Goal: Task Accomplishment & Management: Complete application form

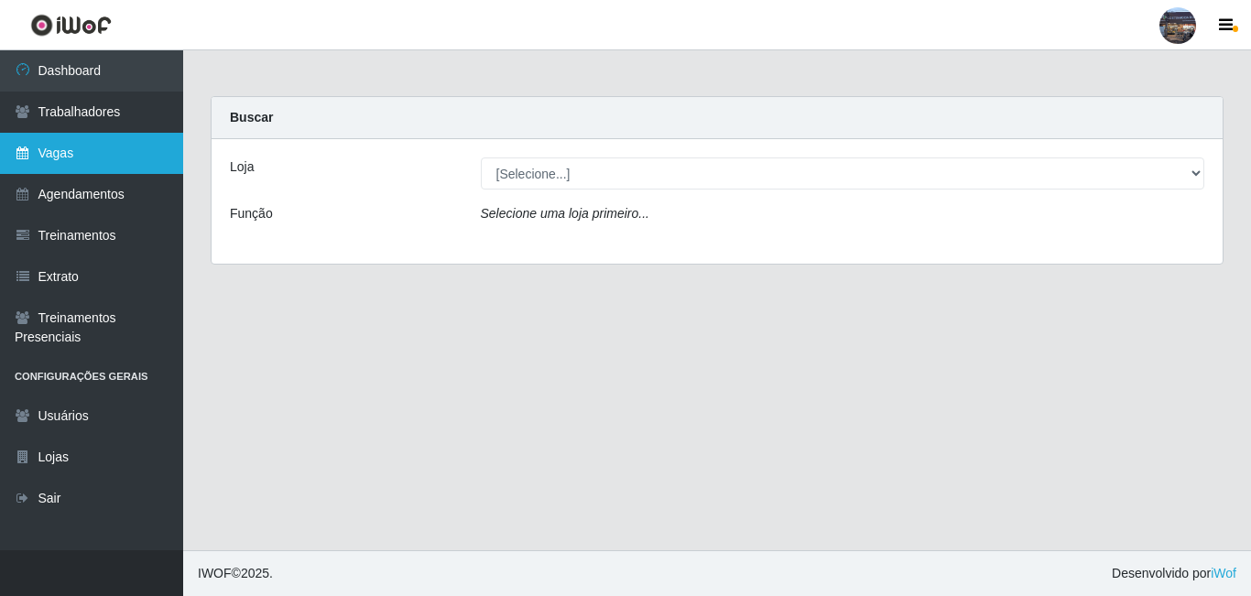
click at [119, 146] on link "Vagas" at bounding box center [91, 153] width 183 height 41
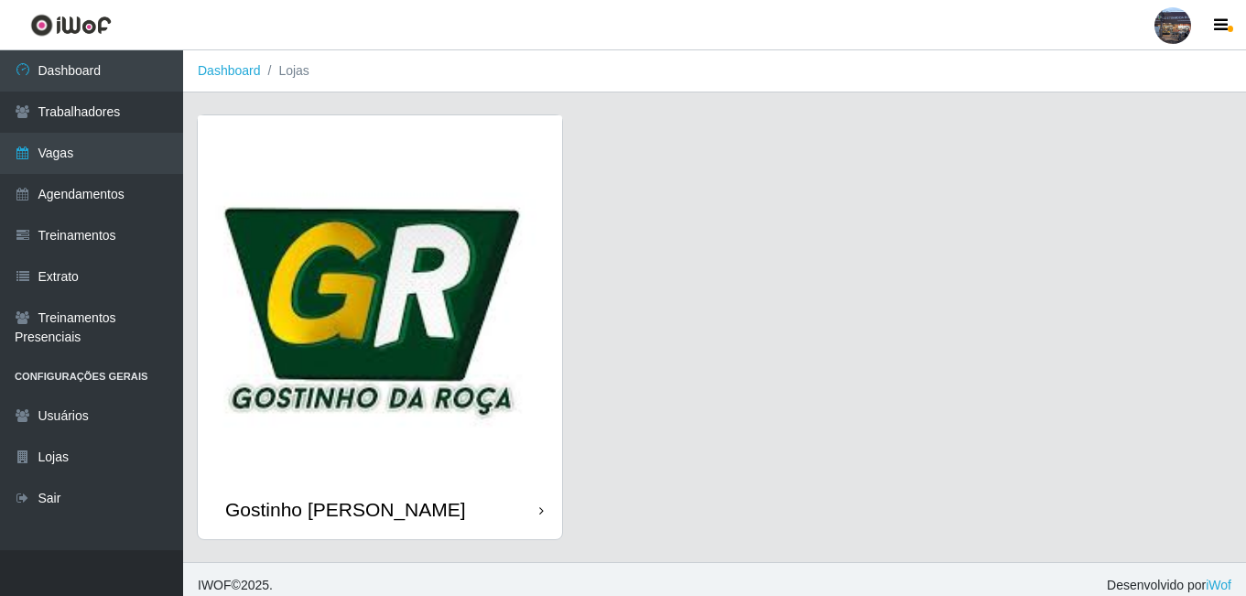
click at [461, 302] on img at bounding box center [380, 297] width 364 height 364
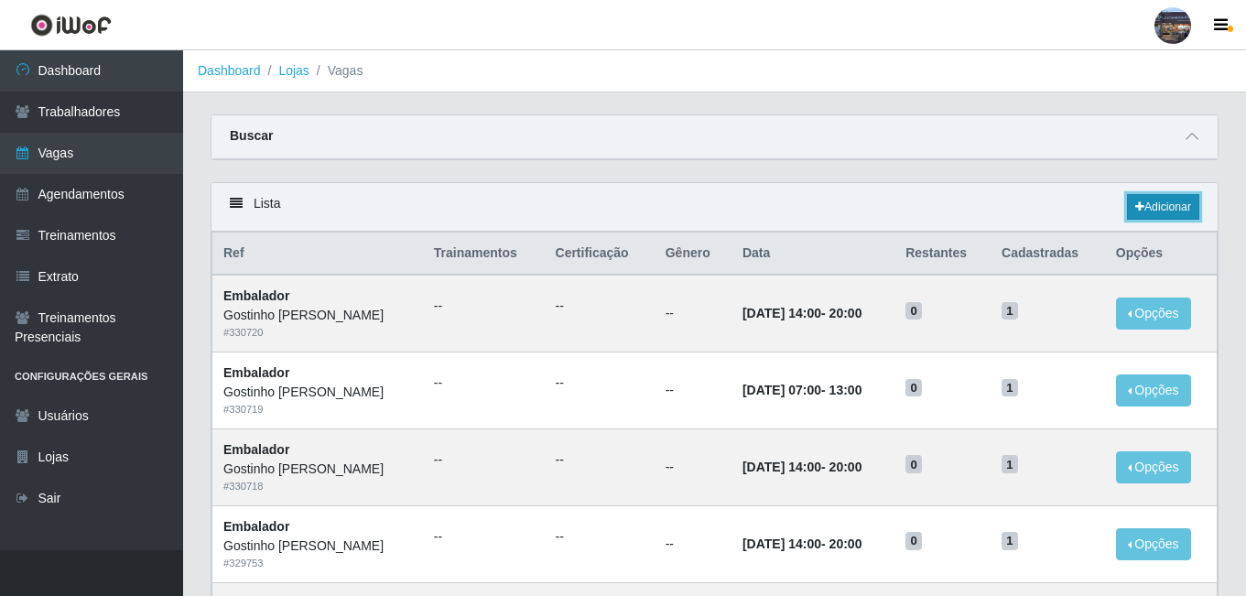
click at [1127, 204] on link "Adicionar" at bounding box center [1163, 207] width 72 height 26
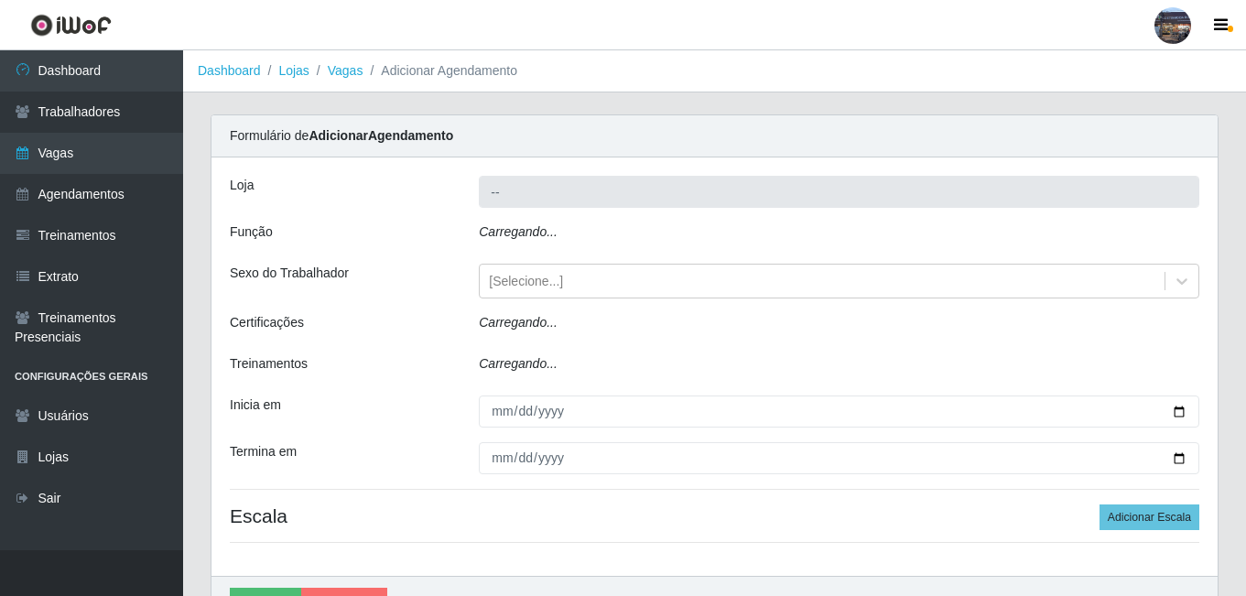
type input "Gostinho [PERSON_NAME]"
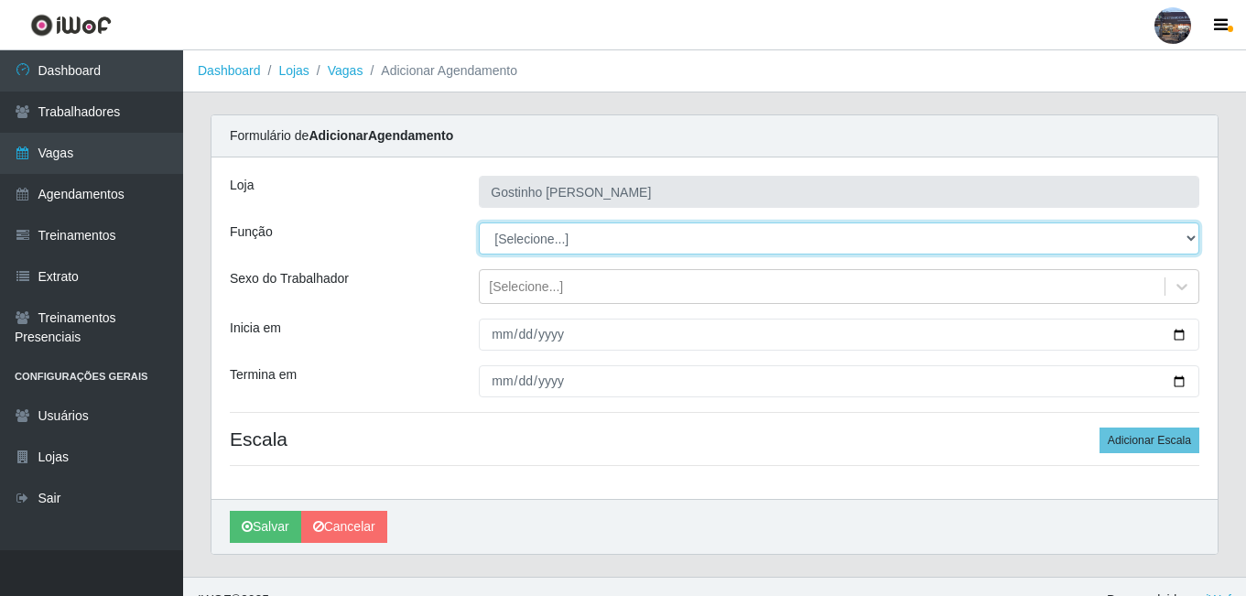
click at [593, 243] on select "[Selecione...] ASG ASG + ASG ++ Embalador Embalador + Embalador ++ Operador de …" at bounding box center [839, 239] width 721 height 32
select select "70"
click at [479, 223] on select "[Selecione...] ASG ASG + ASG ++ Embalador Embalador + Embalador ++ Operador de …" at bounding box center [839, 239] width 721 height 32
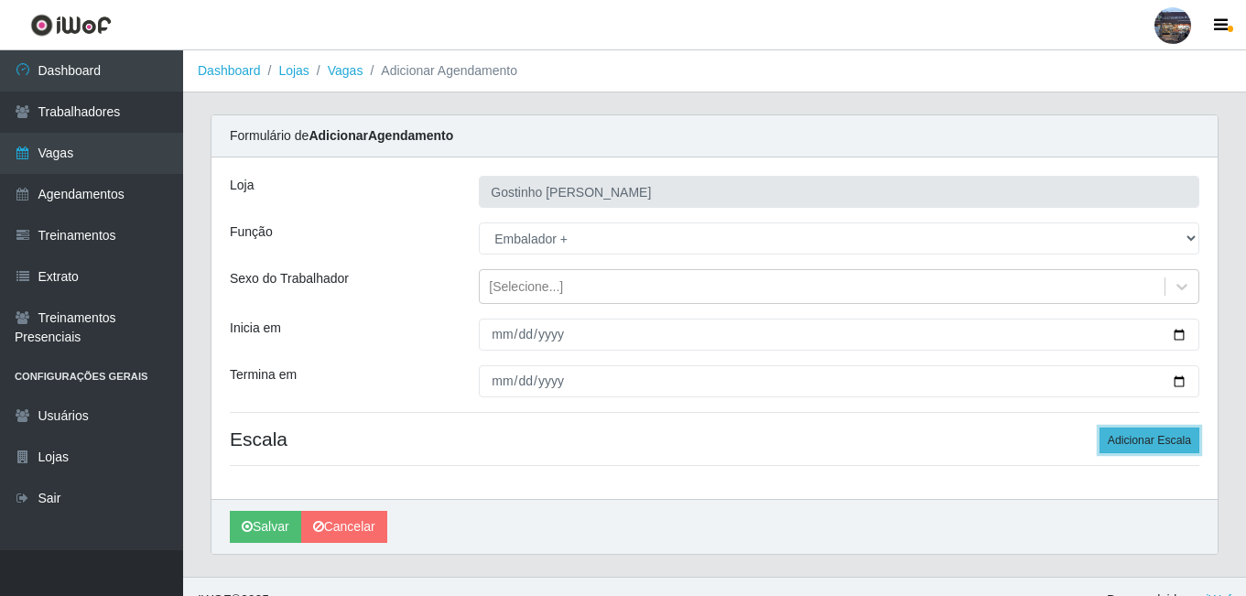
drag, startPoint x: 1172, startPoint y: 444, endPoint x: 1164, endPoint y: 437, distance: 11.0
click at [1172, 446] on button "Adicionar Escala" at bounding box center [1150, 441] width 100 height 26
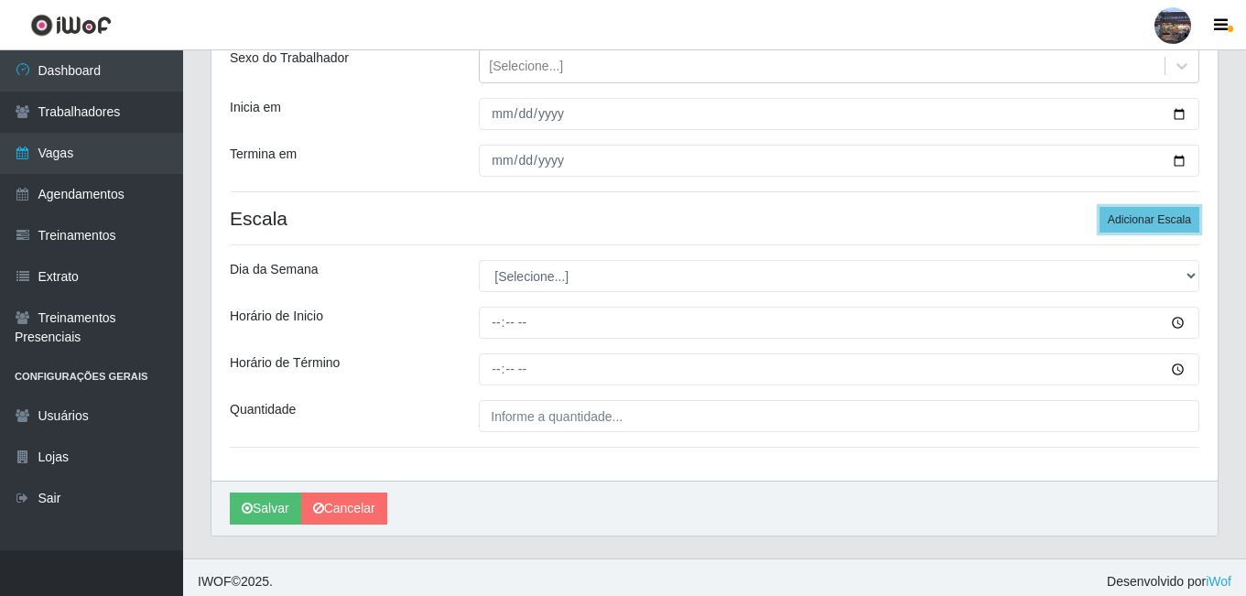
scroll to position [229, 0]
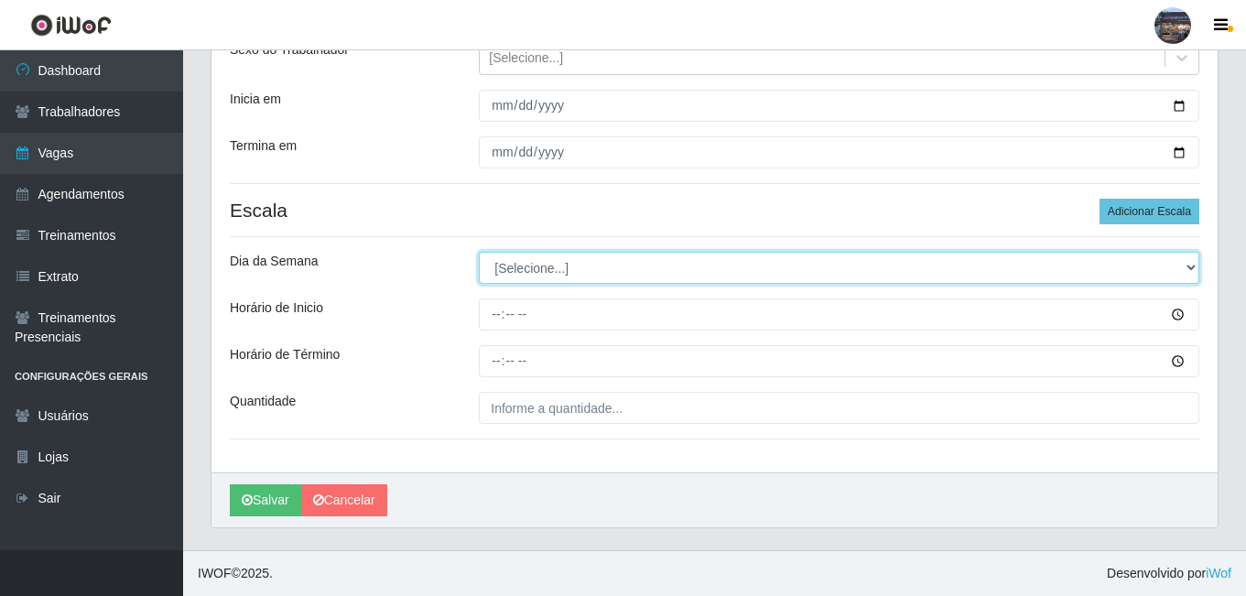
drag, startPoint x: 533, startPoint y: 273, endPoint x: 534, endPoint y: 282, distance: 9.2
click at [533, 272] on select "[Selecione...] Segunda Terça Quarta Quinta Sexta Sábado Domingo" at bounding box center [839, 268] width 721 height 32
select select "4"
click at [479, 252] on select "[Selecione...] Segunda Terça Quarta Quinta Sexta Sábado Domingo" at bounding box center [839, 268] width 721 height 32
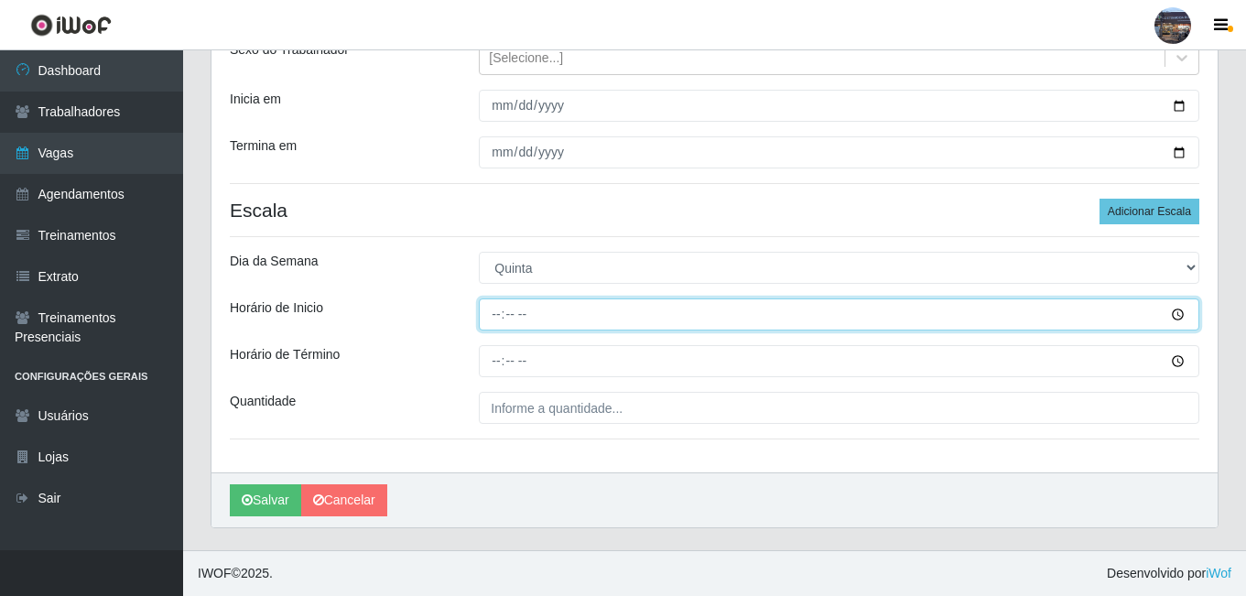
click at [501, 318] on input "Horário de Inicio" at bounding box center [839, 315] width 721 height 32
type input "07:00"
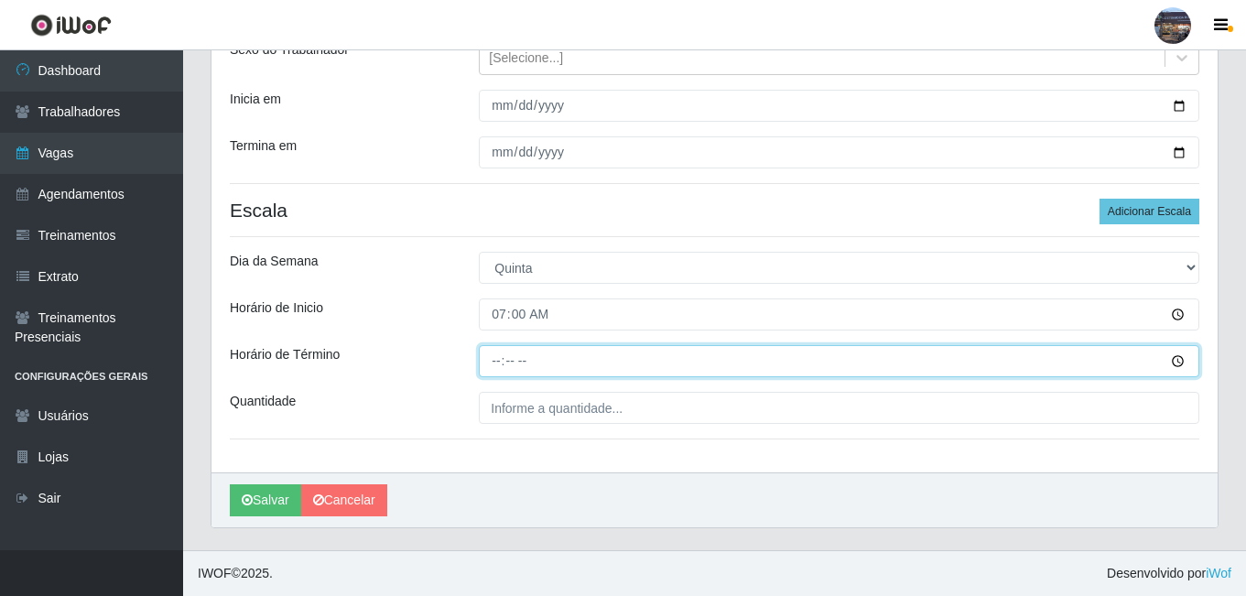
click at [506, 361] on input "Horário de Término" at bounding box center [839, 361] width 721 height 32
type input "13:00"
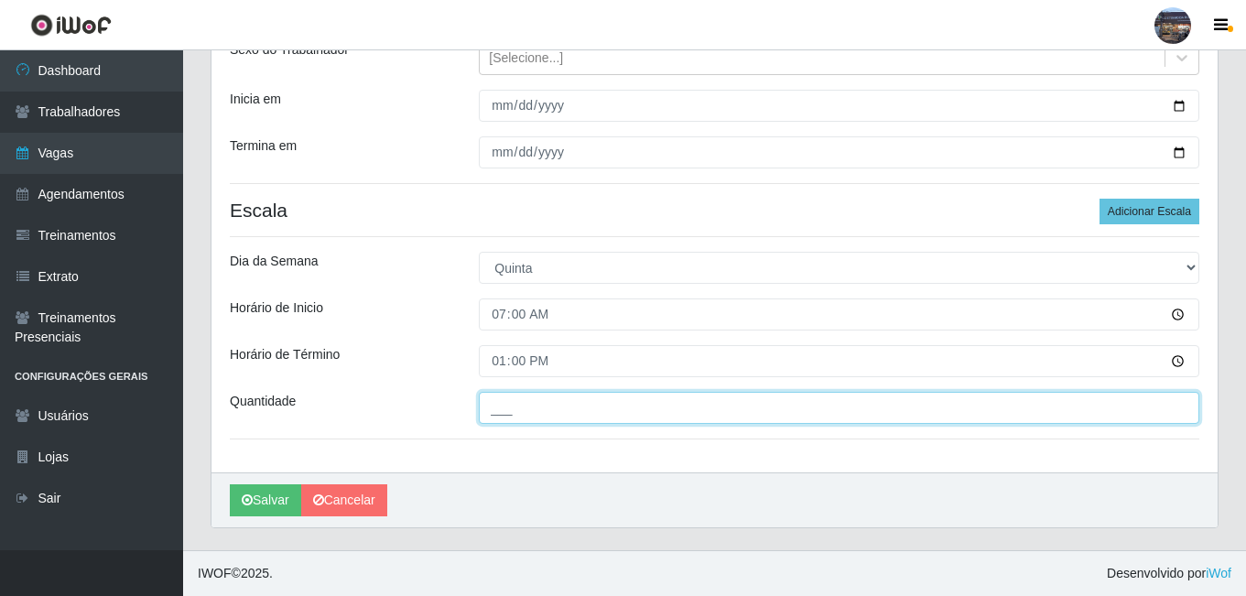
click at [535, 413] on input "___" at bounding box center [839, 408] width 721 height 32
type input "1__"
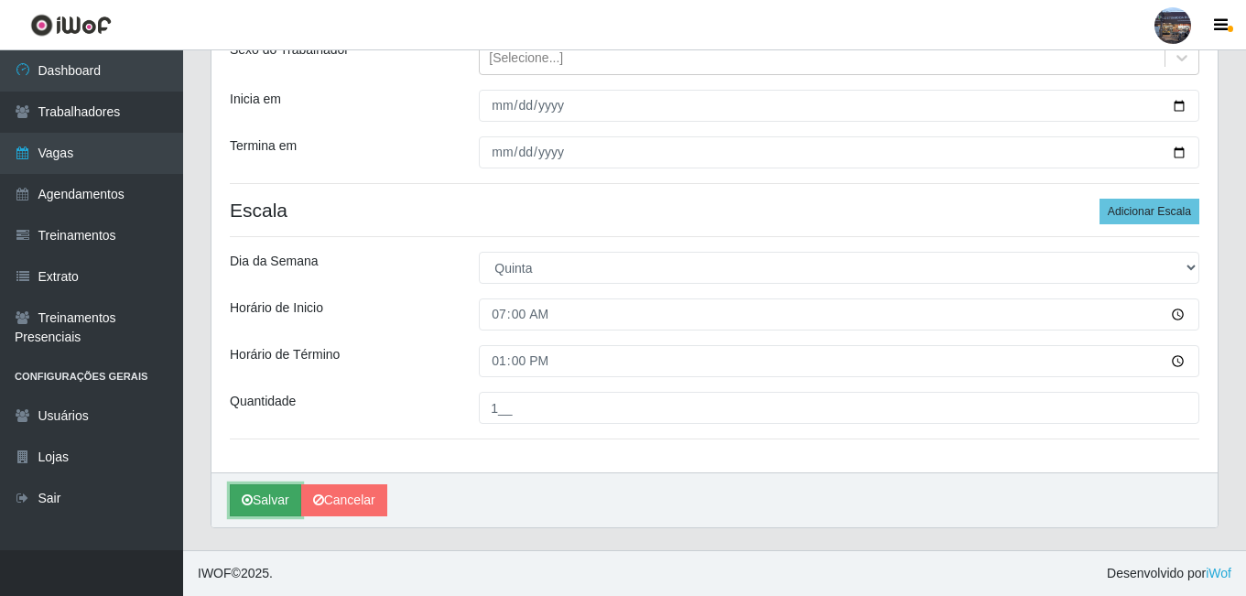
click at [279, 503] on button "Salvar" at bounding box center [265, 500] width 71 height 32
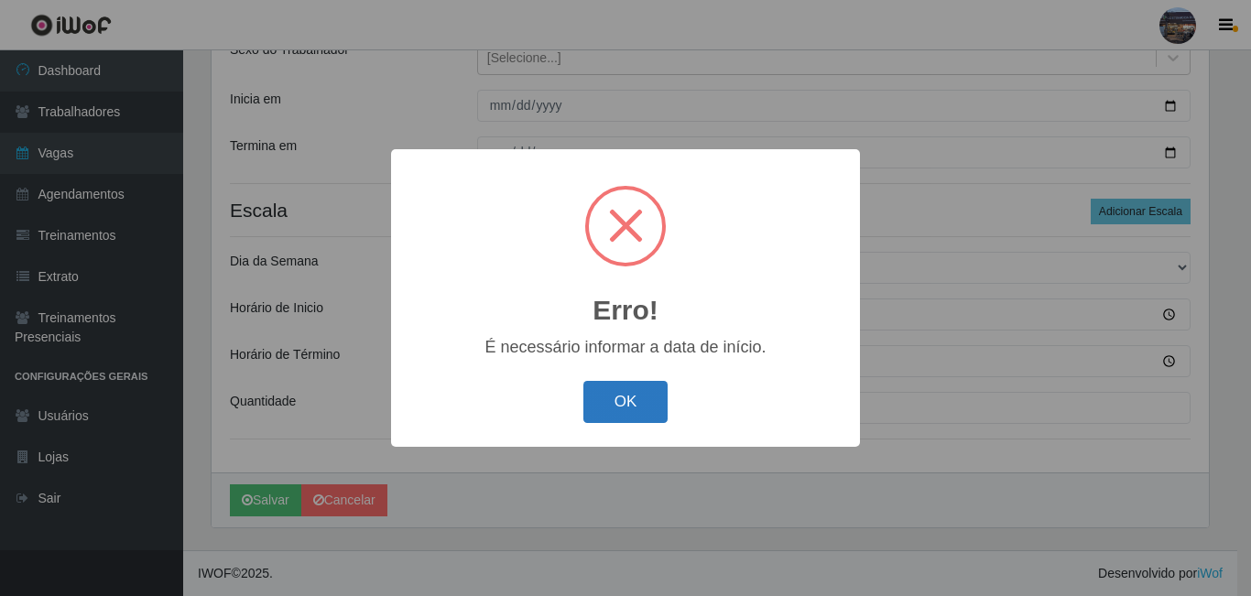
drag, startPoint x: 644, startPoint y: 401, endPoint x: 635, endPoint y: 393, distance: 12.3
click at [644, 400] on button "OK" at bounding box center [625, 402] width 85 height 43
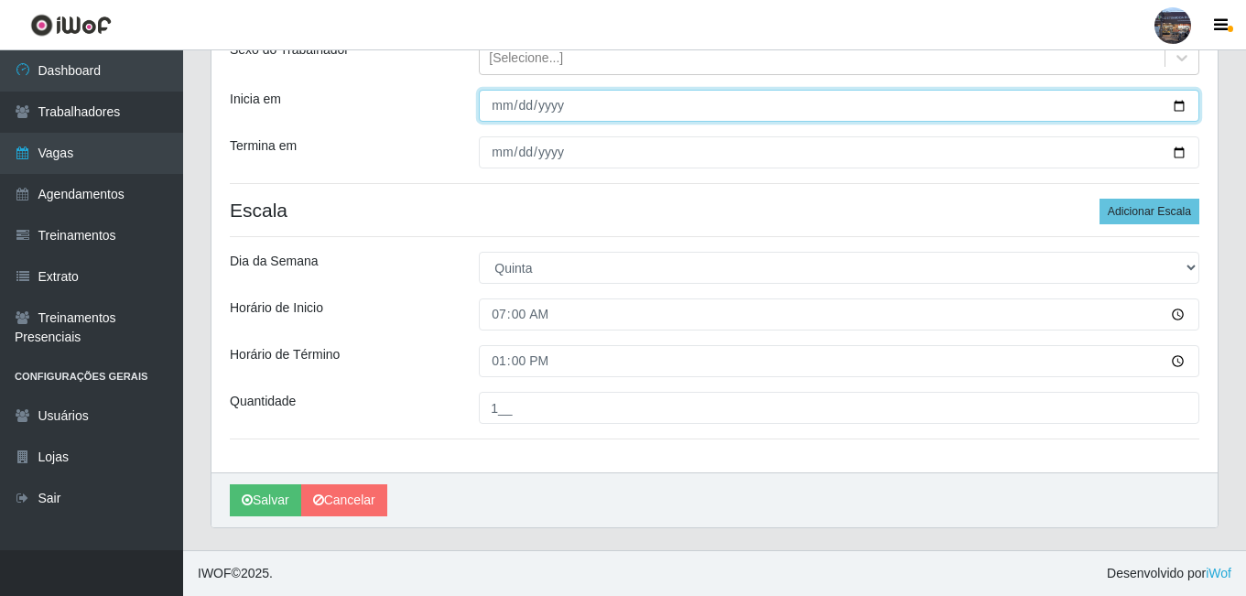
click at [566, 103] on input "Inicia em" at bounding box center [839, 106] width 721 height 32
click at [1181, 103] on input "Inicia em" at bounding box center [839, 106] width 721 height 32
type input "[DATE]"
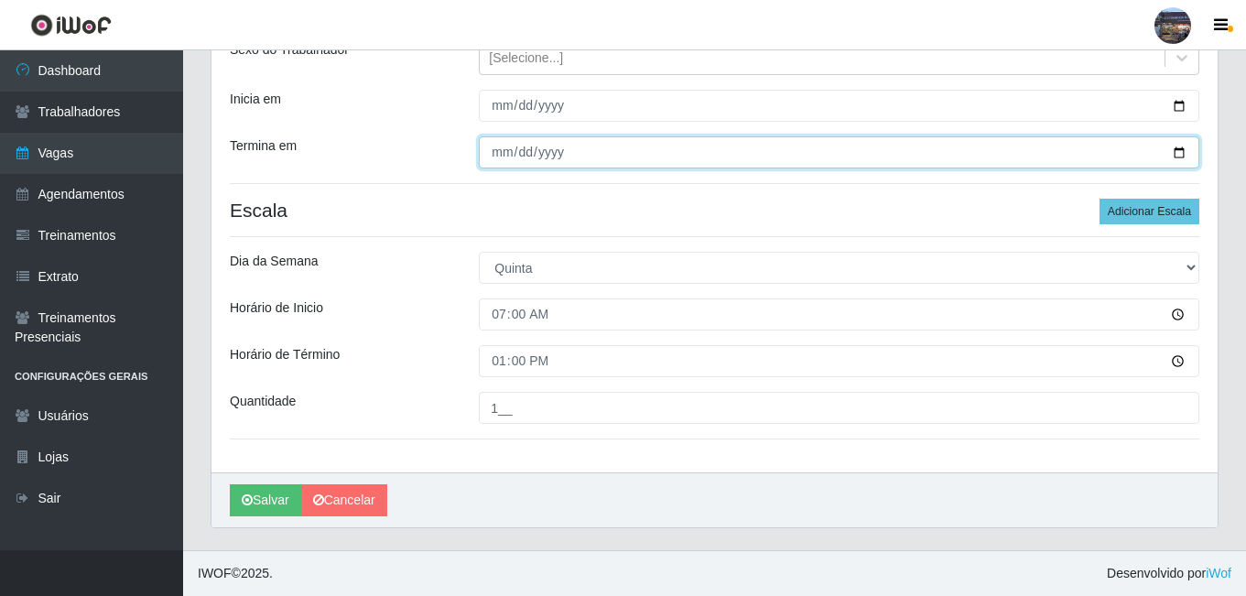
click at [1176, 158] on input "Termina em" at bounding box center [839, 152] width 721 height 32
type input "[DATE]"
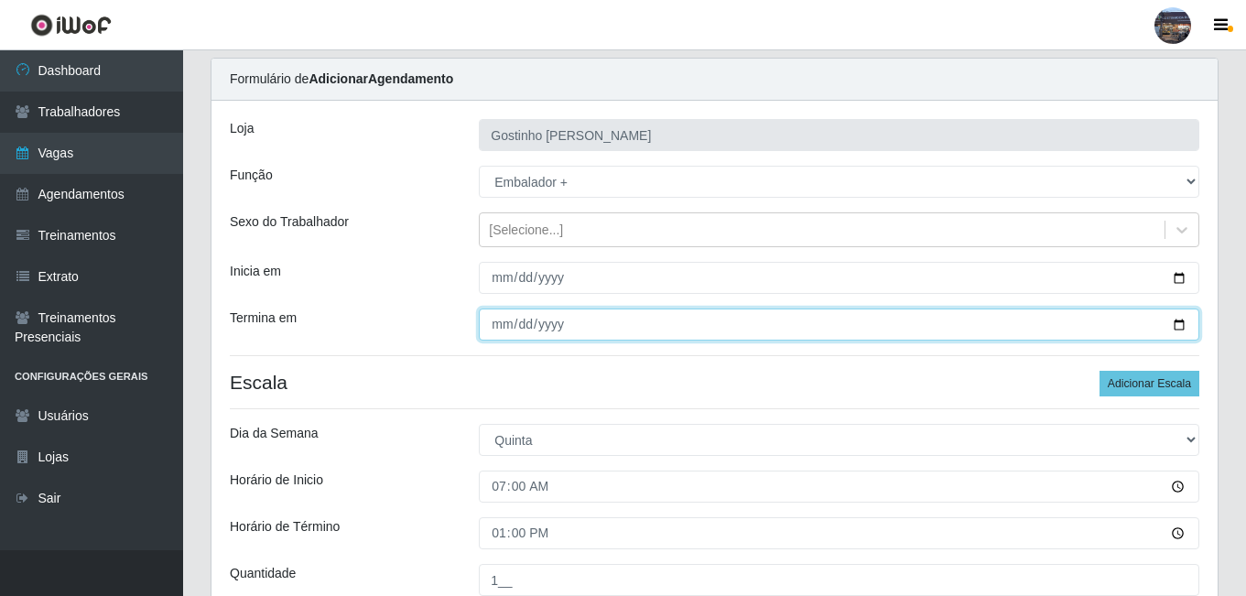
scroll to position [48, 0]
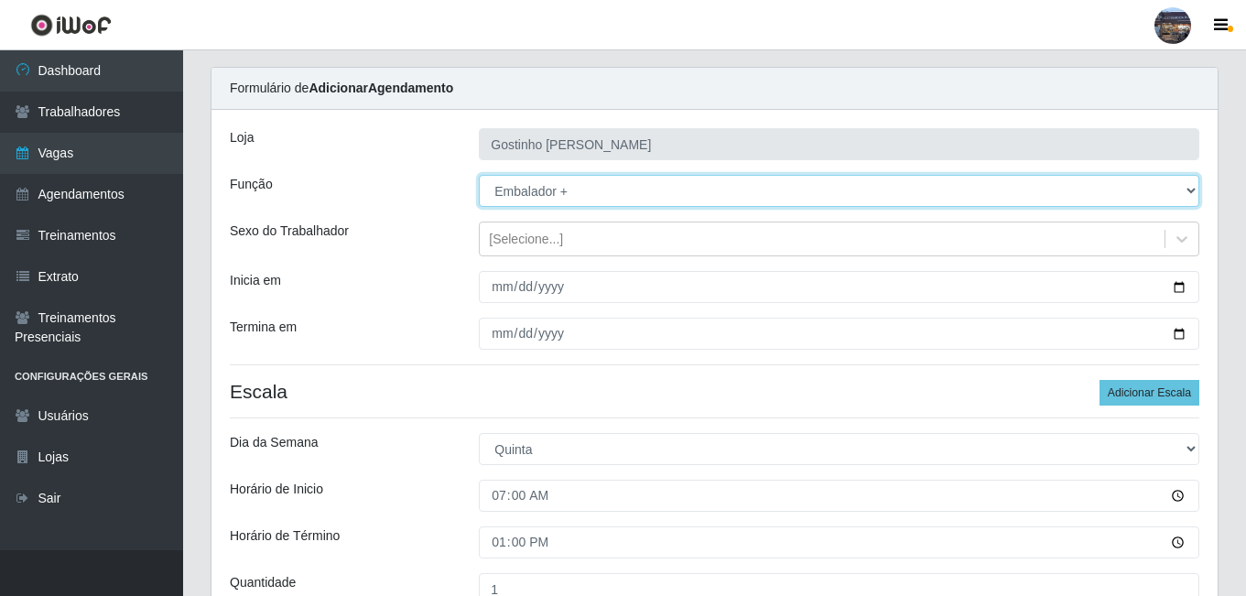
click at [586, 188] on select "[Selecione...] ASG ASG + ASG ++ Embalador Embalador + Embalador ++ Operador de …" at bounding box center [839, 191] width 721 height 32
select select "1"
click at [479, 175] on select "[Selecione...] ASG ASG + ASG ++ Embalador Embalador + Embalador ++ Operador de …" at bounding box center [839, 191] width 721 height 32
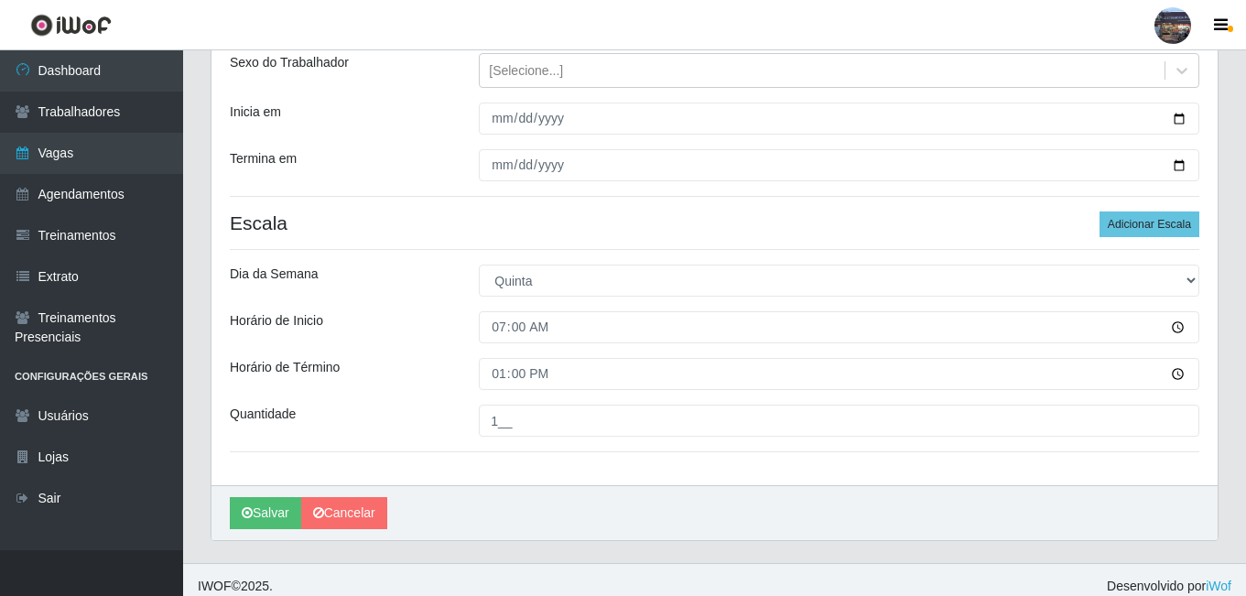
scroll to position [229, 0]
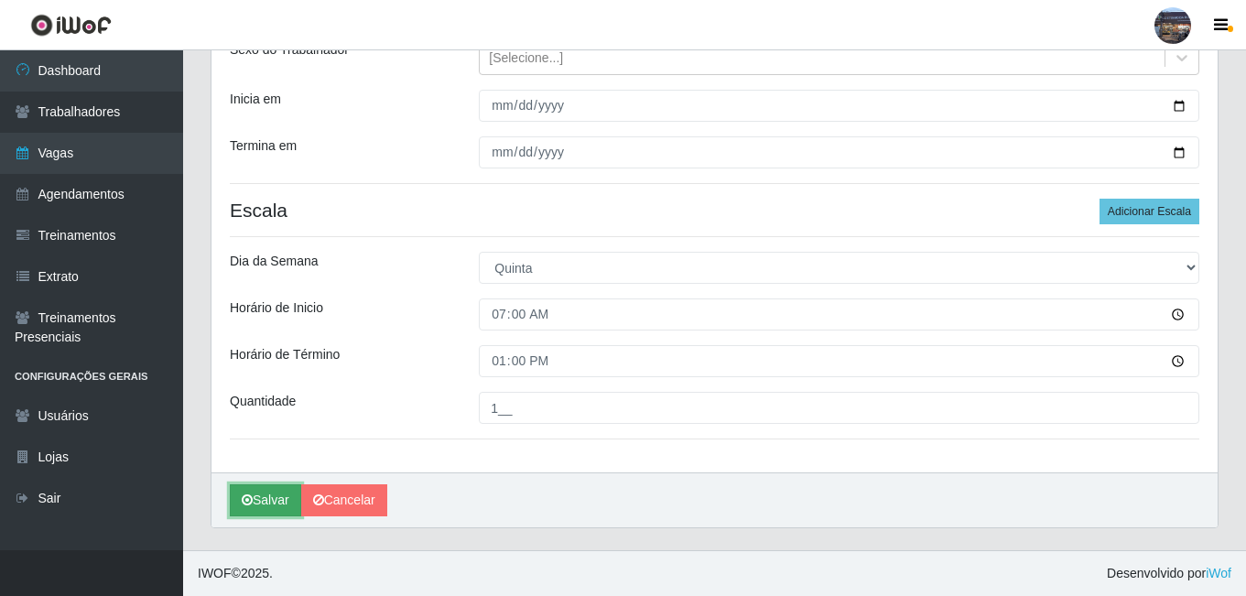
click at [256, 489] on button "Salvar" at bounding box center [265, 500] width 71 height 32
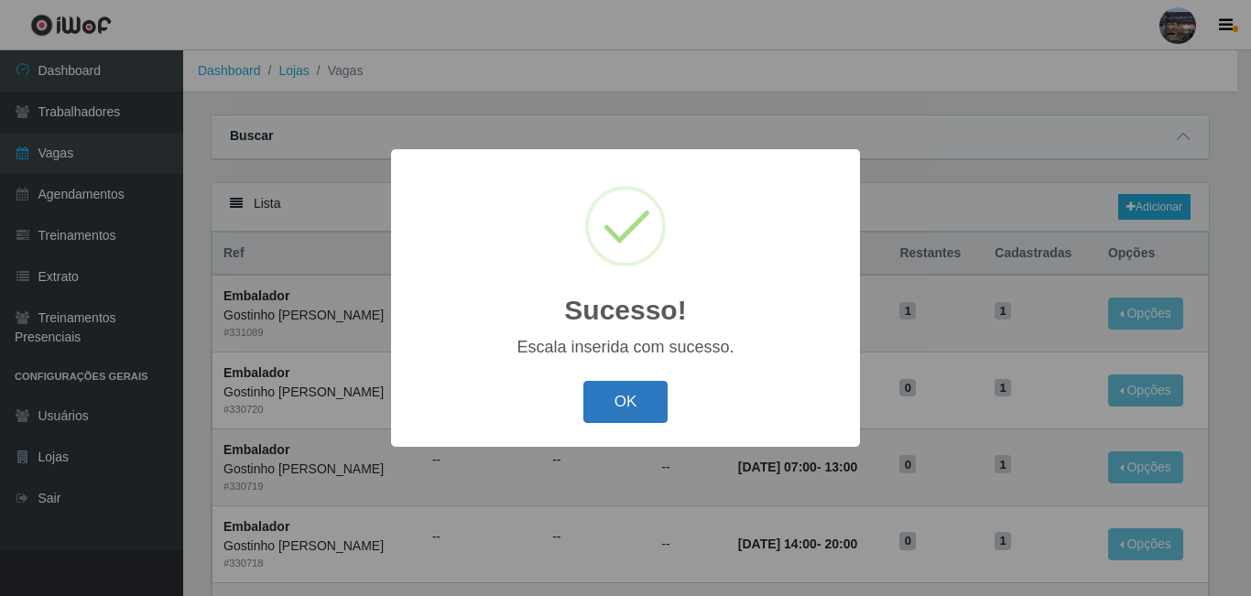
click at [650, 401] on button "OK" at bounding box center [625, 402] width 85 height 43
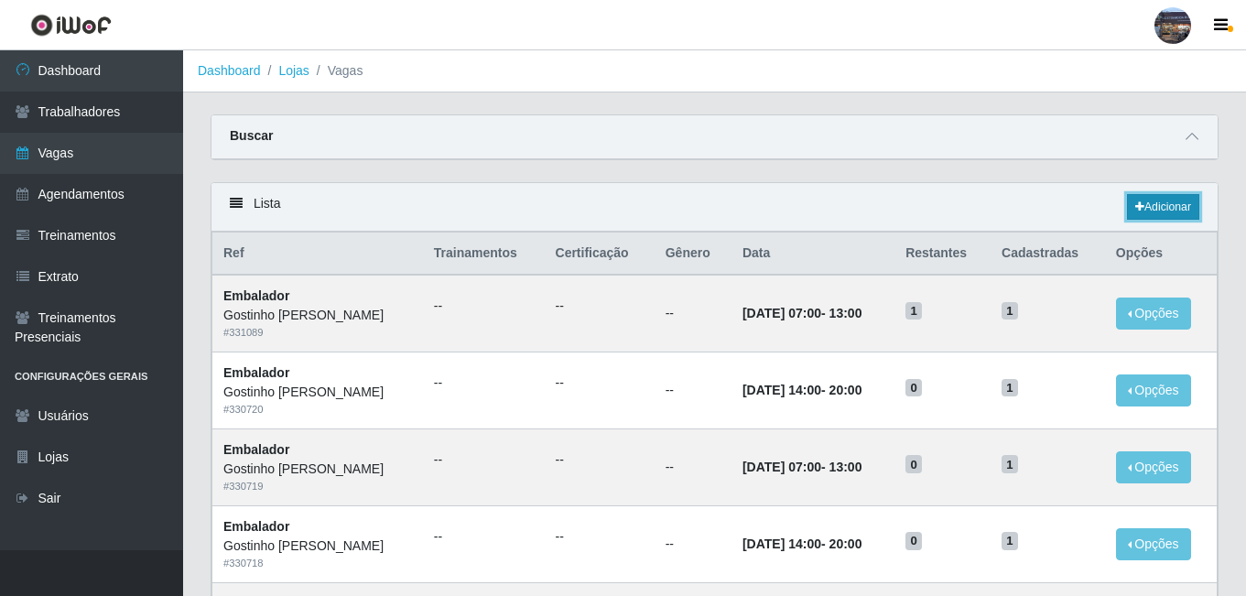
click at [1159, 211] on link "Adicionar" at bounding box center [1163, 207] width 72 height 26
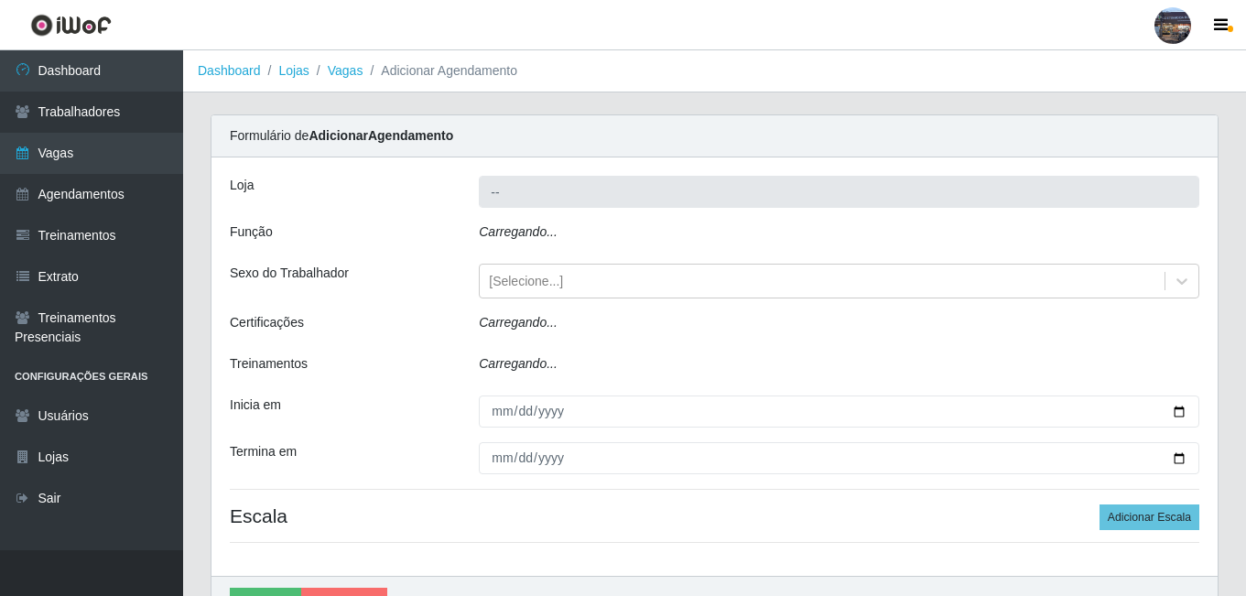
type input "Gostinho [PERSON_NAME]"
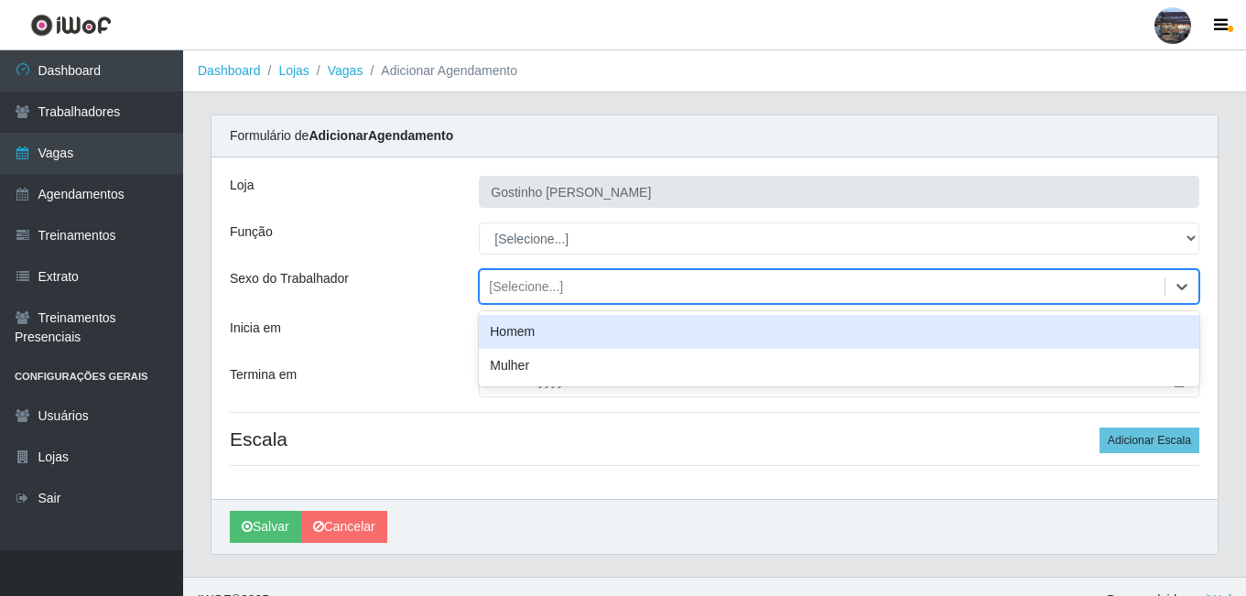
click at [543, 285] on div "[Selecione...]" at bounding box center [526, 286] width 74 height 19
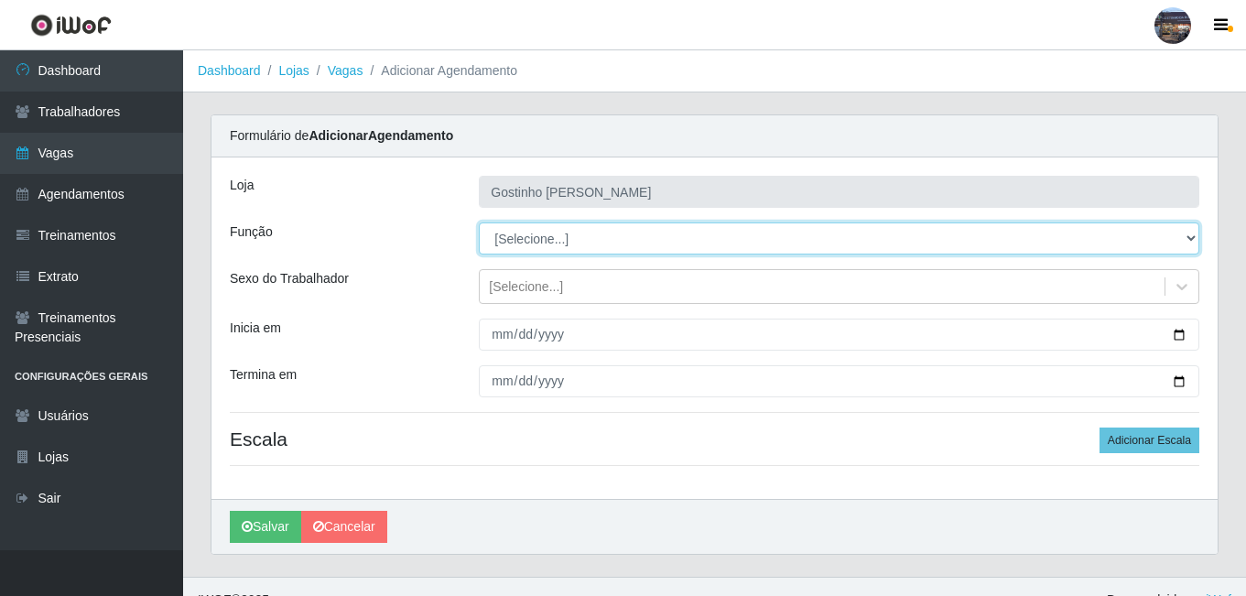
click at [537, 246] on select "[Selecione...] ASG ASG + ASG ++ Embalador Embalador + Embalador ++ Operador de …" at bounding box center [839, 239] width 721 height 32
select select "1"
click at [479, 223] on select "[Selecione...] ASG ASG + ASG ++ Embalador Embalador + Embalador ++ Operador de …" at bounding box center [839, 239] width 721 height 32
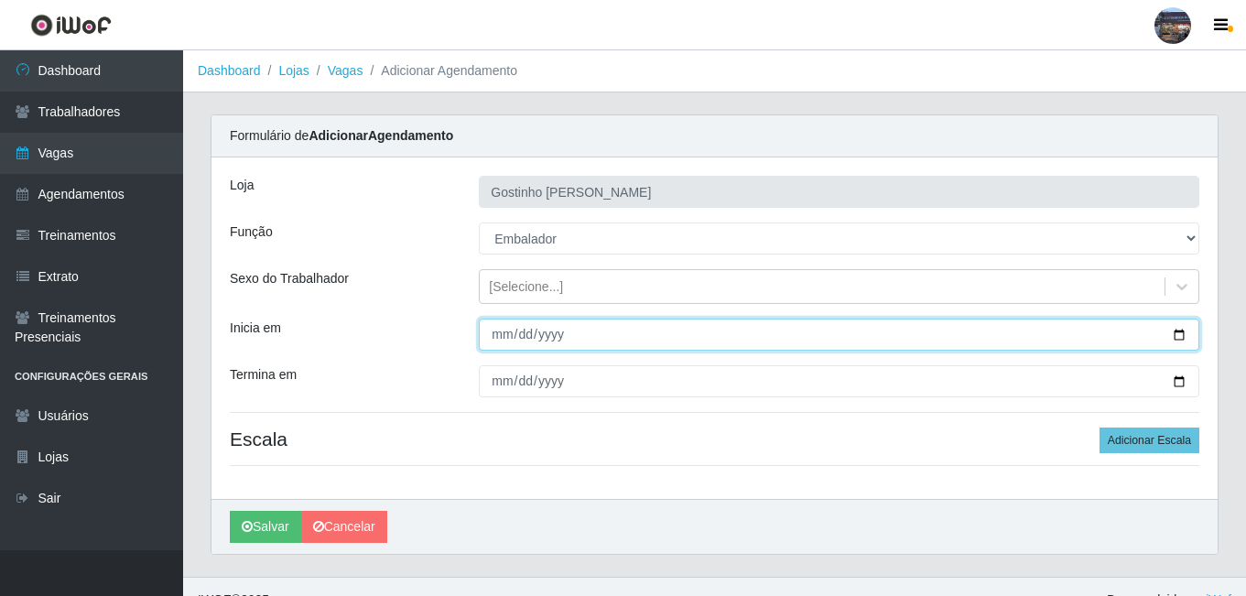
click at [519, 334] on input "Inicia em" at bounding box center [839, 335] width 721 height 32
click at [1180, 340] on input "Inicia em" at bounding box center [839, 335] width 721 height 32
type input "[DATE]"
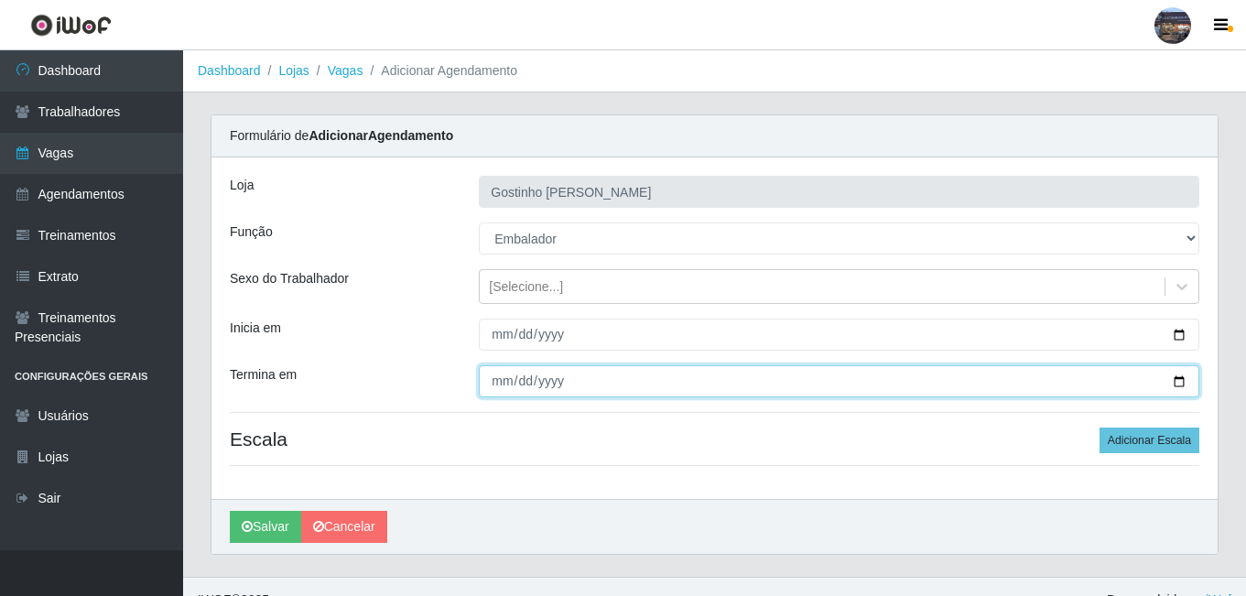
click at [1181, 386] on input "Termina em" at bounding box center [839, 381] width 721 height 32
type input "[DATE]"
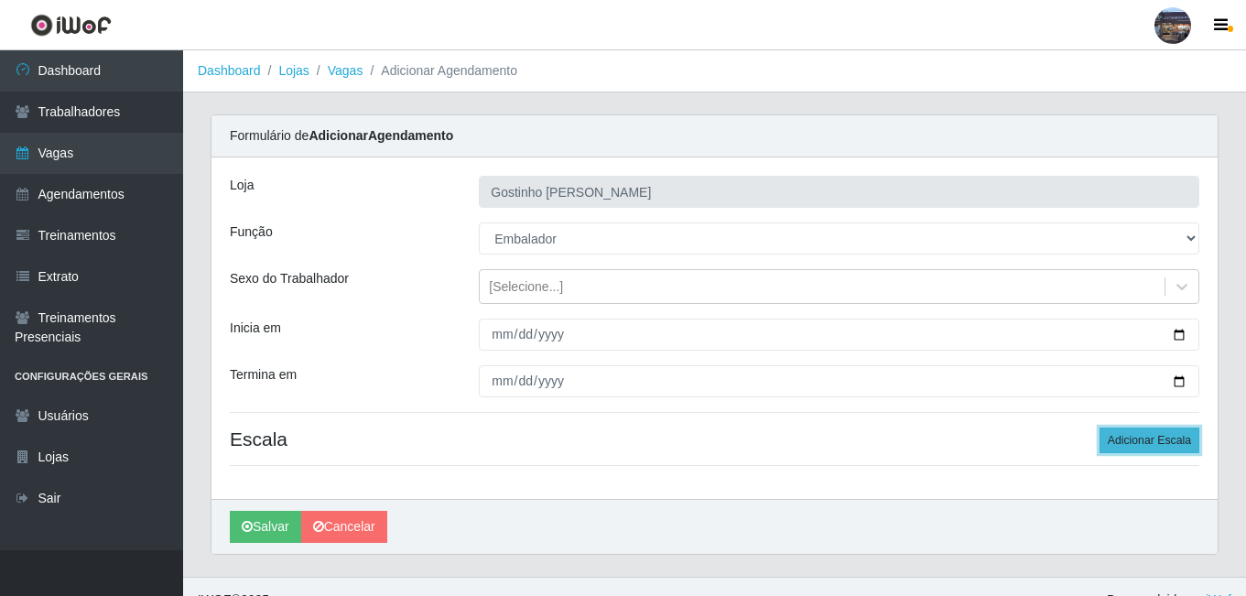
click at [1171, 442] on button "Adicionar Escala" at bounding box center [1150, 441] width 100 height 26
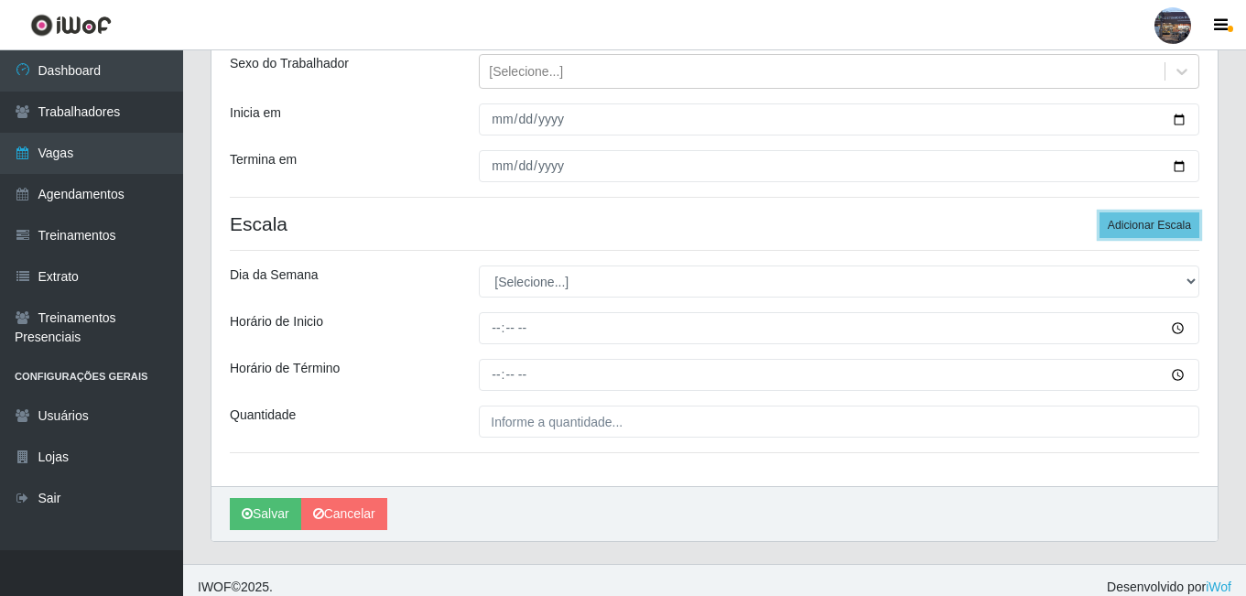
scroll to position [229, 0]
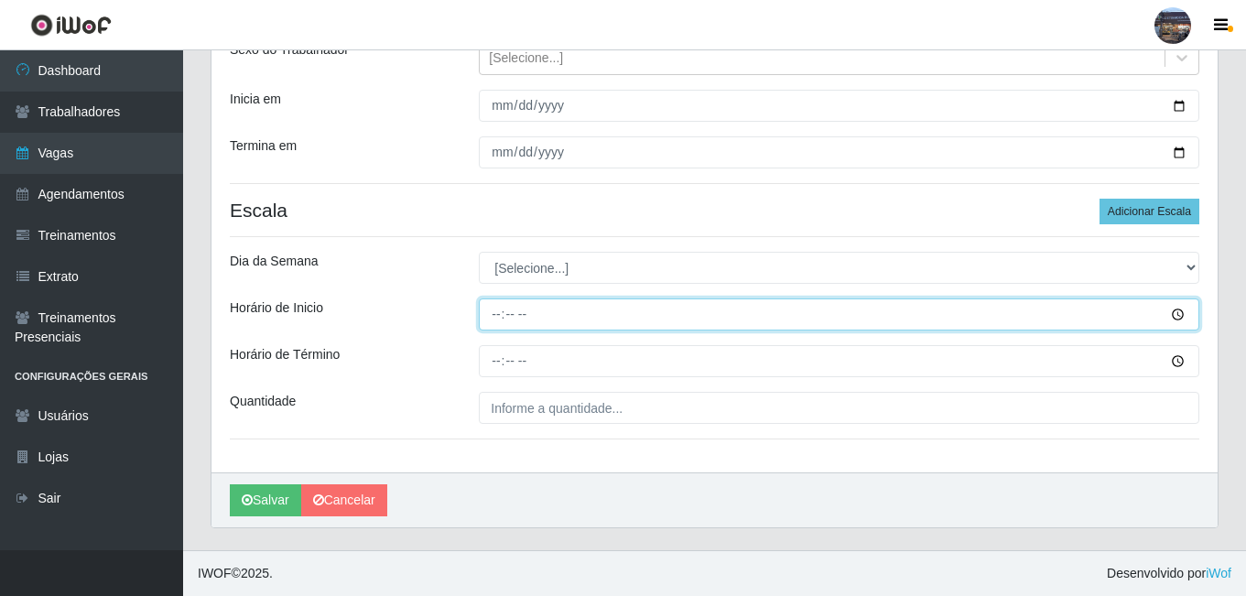
click at [497, 312] on input "Horário de Inicio" at bounding box center [839, 315] width 721 height 32
type input "14:00"
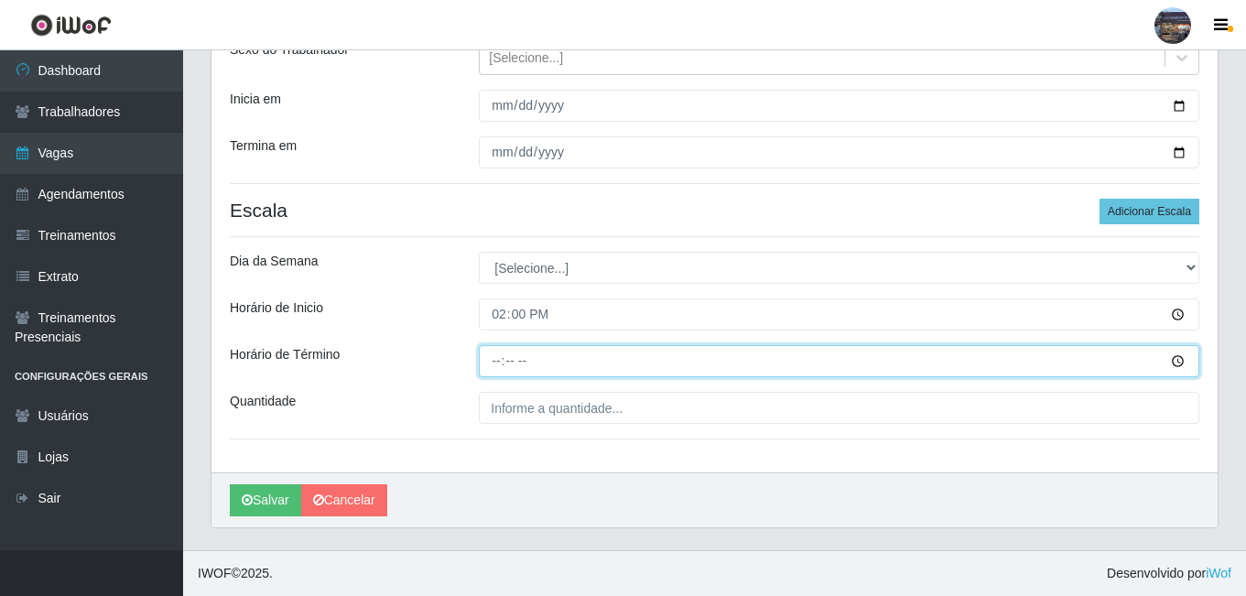
click at [497, 366] on input "Horário de Término" at bounding box center [839, 361] width 721 height 32
type input "20:00"
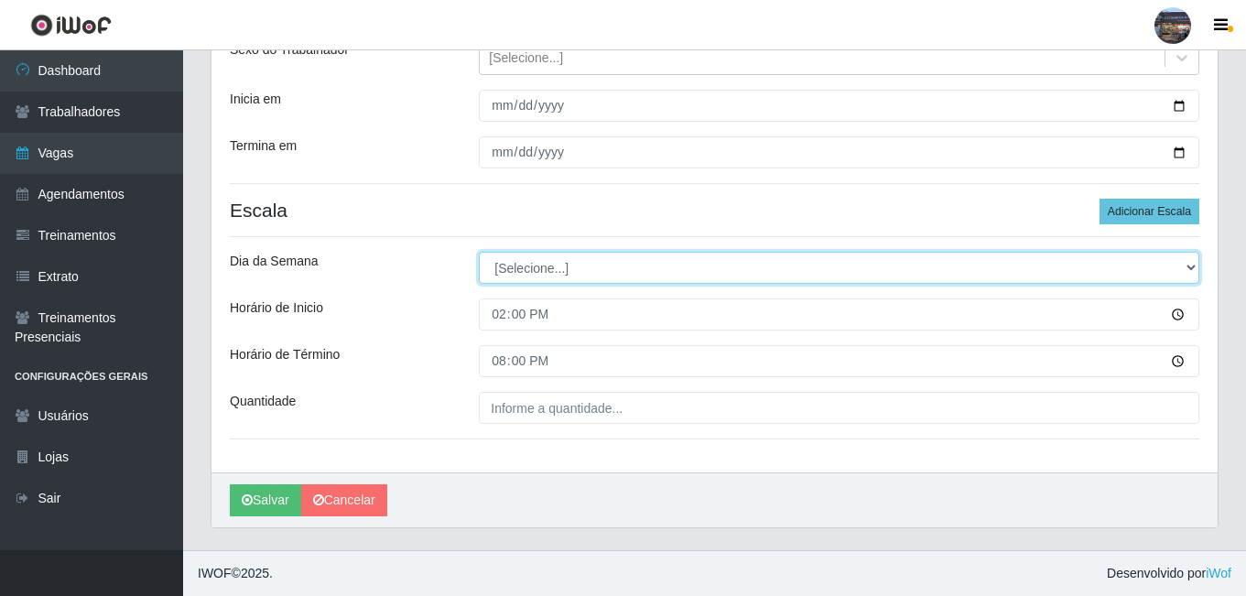
click at [529, 277] on select "[Selecione...] Segunda Terça Quarta Quinta Sexta Sábado Domingo" at bounding box center [839, 268] width 721 height 32
select select "4"
click at [479, 252] on select "[Selecione...] Segunda Terça Quarta Quinta Sexta Sábado Domingo" at bounding box center [839, 268] width 721 height 32
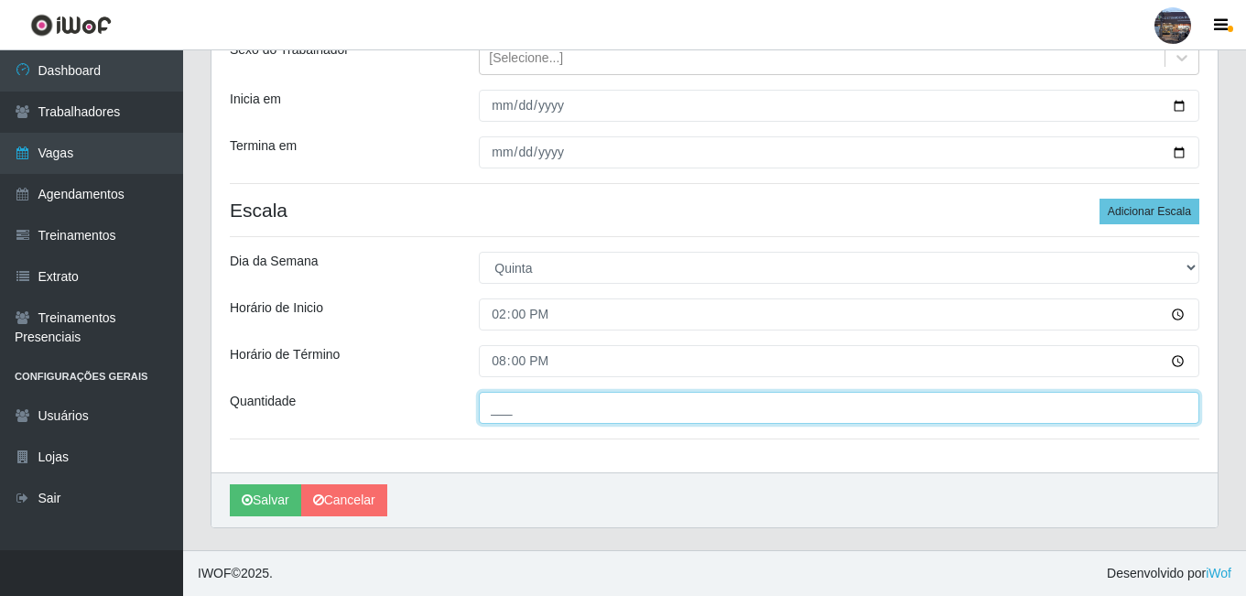
click at [612, 419] on input "___" at bounding box center [839, 408] width 721 height 32
type input "1__"
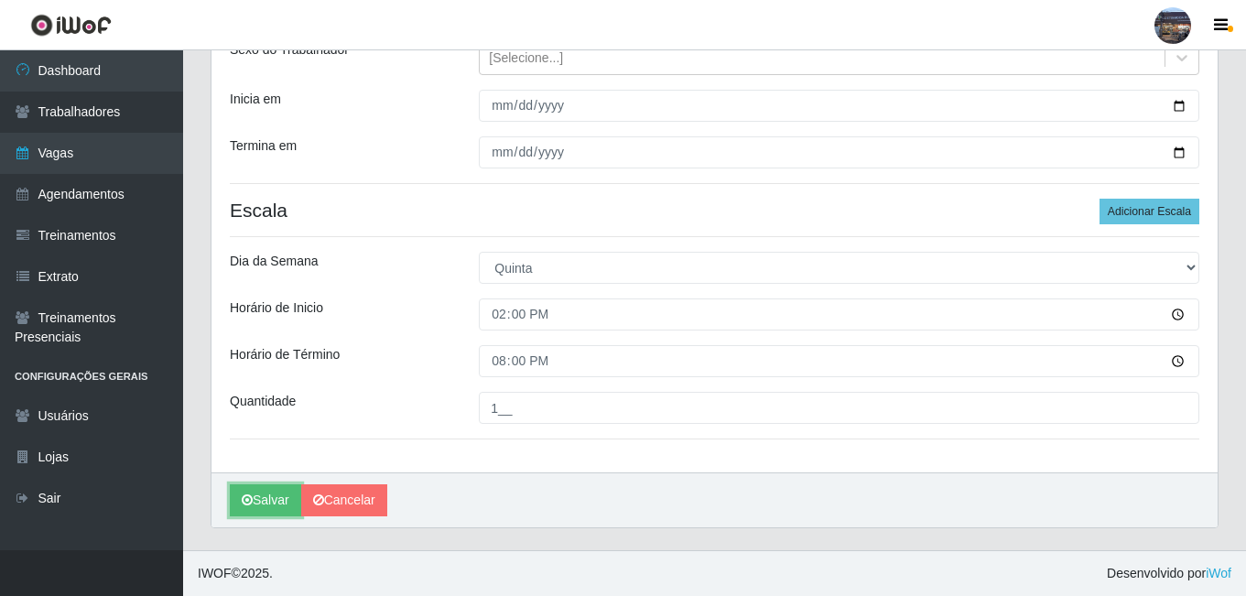
drag, startPoint x: 243, startPoint y: 499, endPoint x: 596, endPoint y: 466, distance: 355.0
click at [244, 499] on icon "submit" at bounding box center [247, 500] width 11 height 13
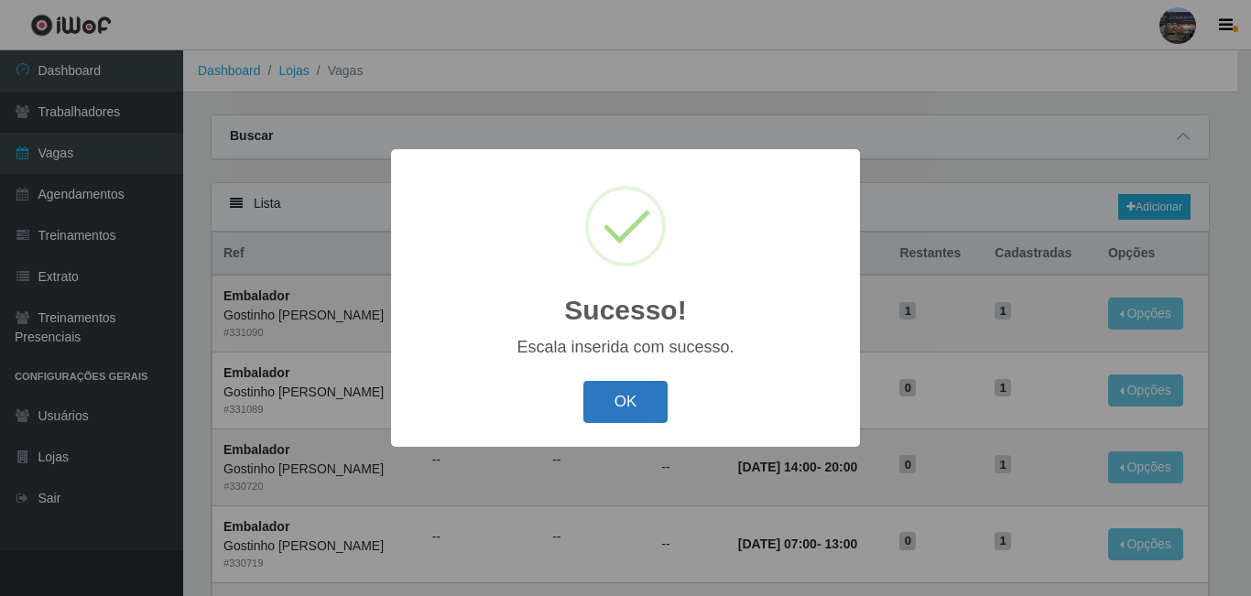
click at [600, 407] on button "OK" at bounding box center [625, 402] width 85 height 43
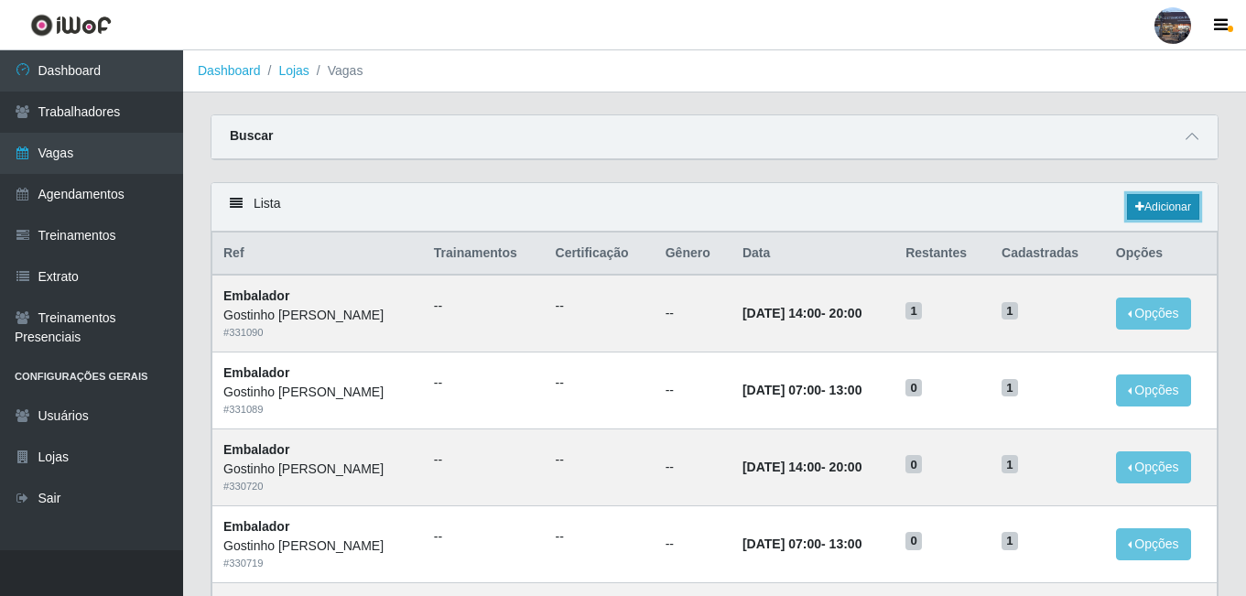
click at [1166, 212] on link "Adicionar" at bounding box center [1163, 207] width 72 height 26
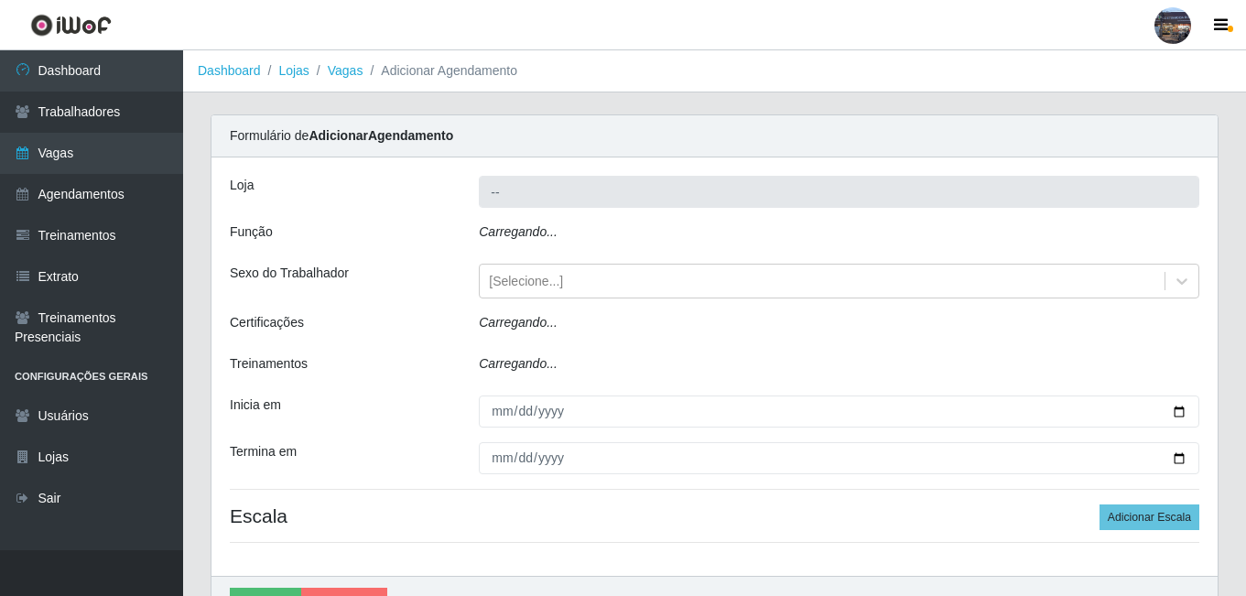
type input "Gostinho [PERSON_NAME]"
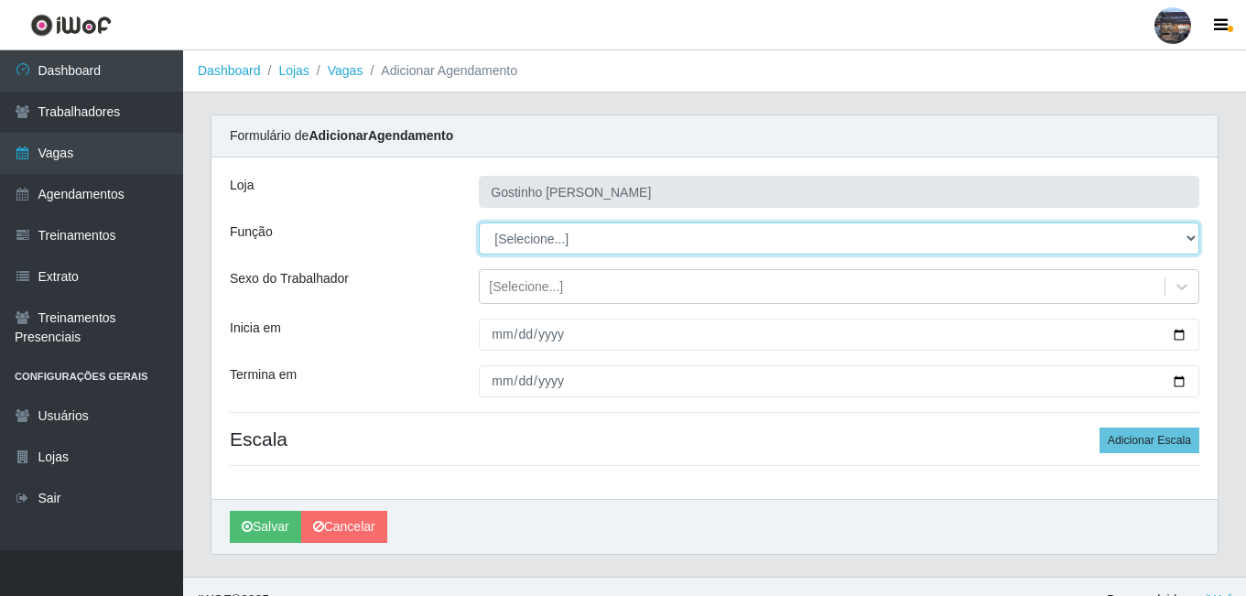
click at [559, 241] on select "[Selecione...] ASG ASG + ASG ++ Embalador Embalador + Embalador ++ Operador de …" at bounding box center [839, 239] width 721 height 32
select select "1"
click at [479, 223] on select "[Selecione...] ASG ASG + ASG ++ Embalador Embalador + Embalador ++ Operador de …" at bounding box center [839, 239] width 721 height 32
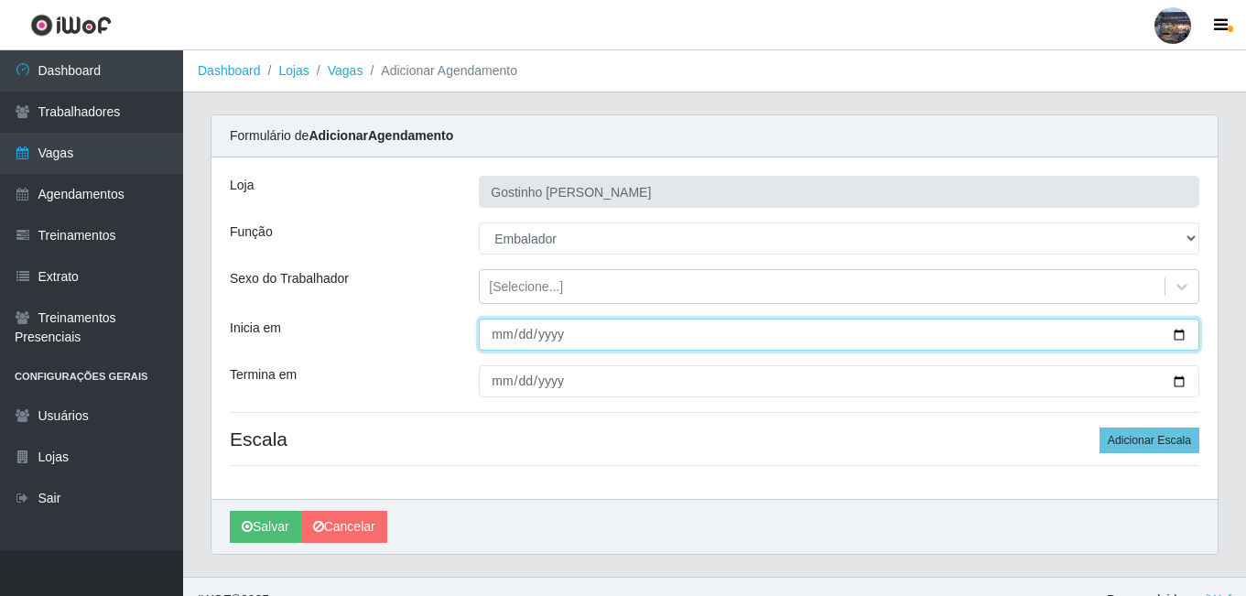
click at [1184, 340] on input "Inicia em" at bounding box center [839, 335] width 721 height 32
type input "[DATE]"
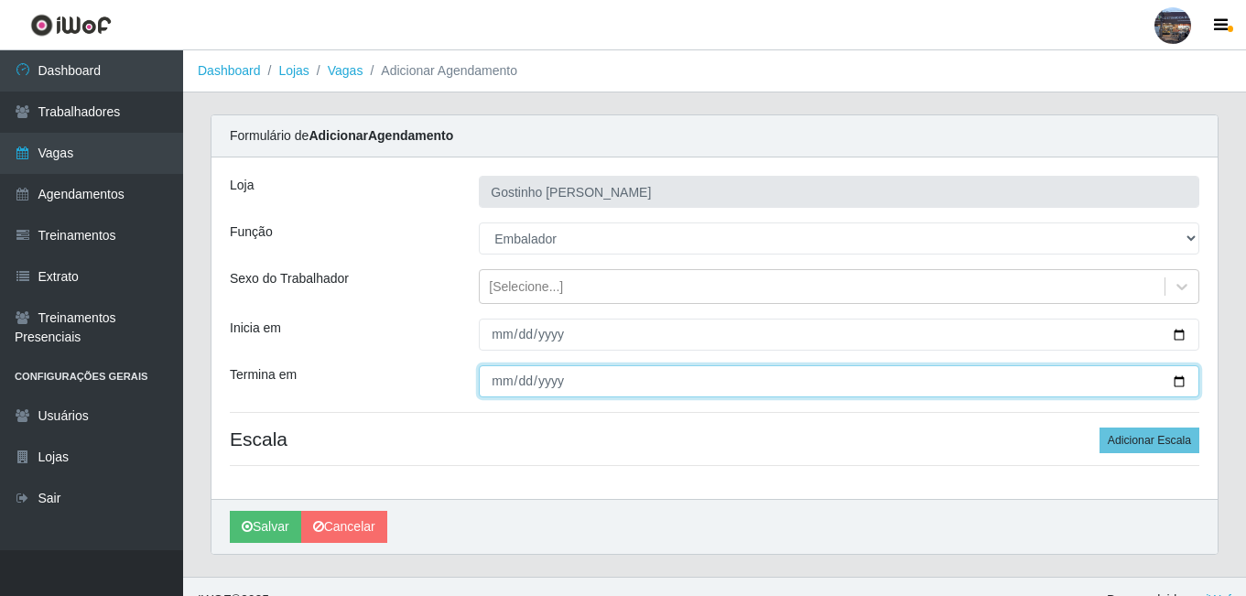
click at [1179, 376] on input "Termina em" at bounding box center [839, 381] width 721 height 32
type input "[DATE]"
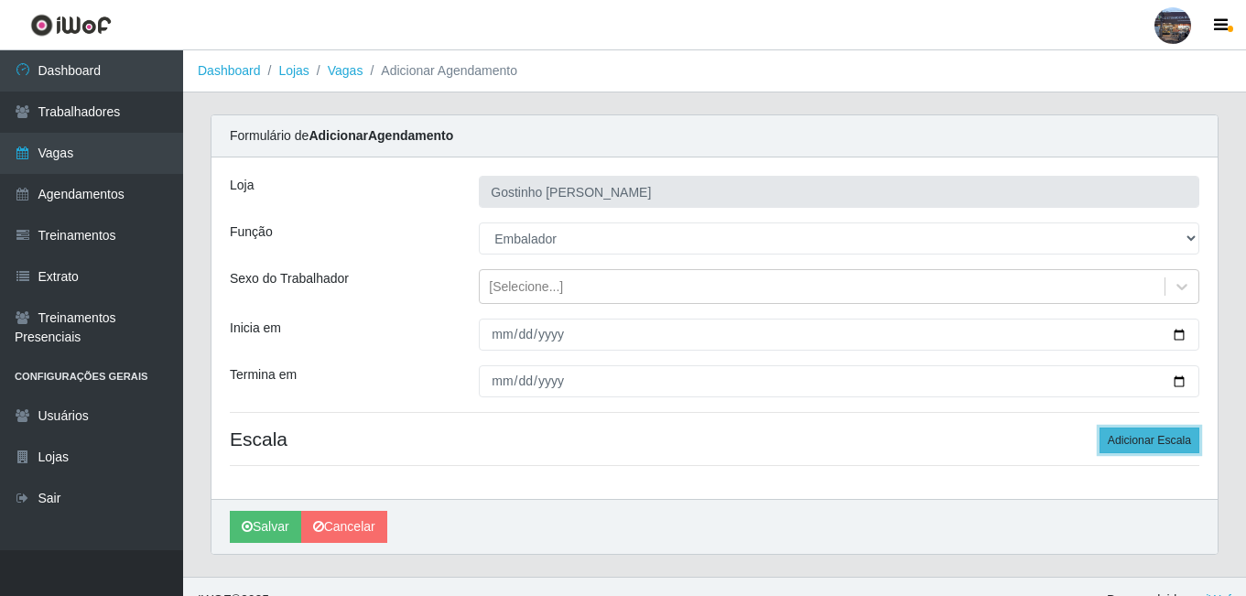
click at [1186, 449] on button "Adicionar Escala" at bounding box center [1150, 441] width 100 height 26
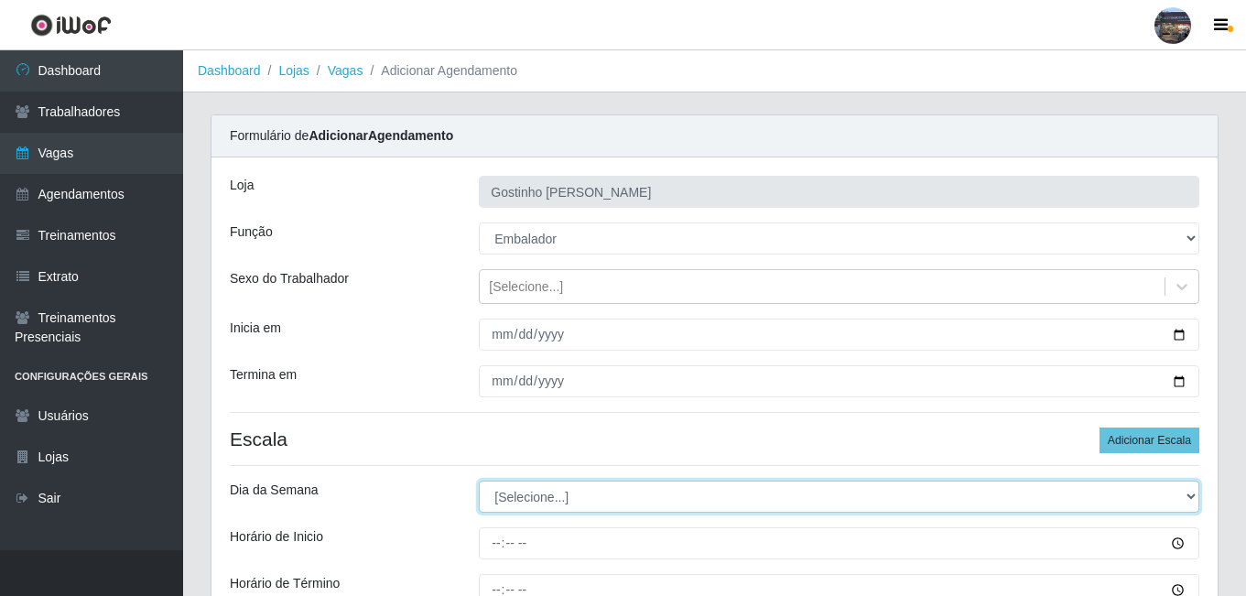
click at [555, 499] on select "[Selecione...] Segunda Terça Quarta Quinta Sexta Sábado Domingo" at bounding box center [839, 497] width 721 height 32
select select "5"
click at [479, 481] on select "[Selecione...] Segunda Terça Quarta Quinta Sexta Sábado Domingo" at bounding box center [839, 497] width 721 height 32
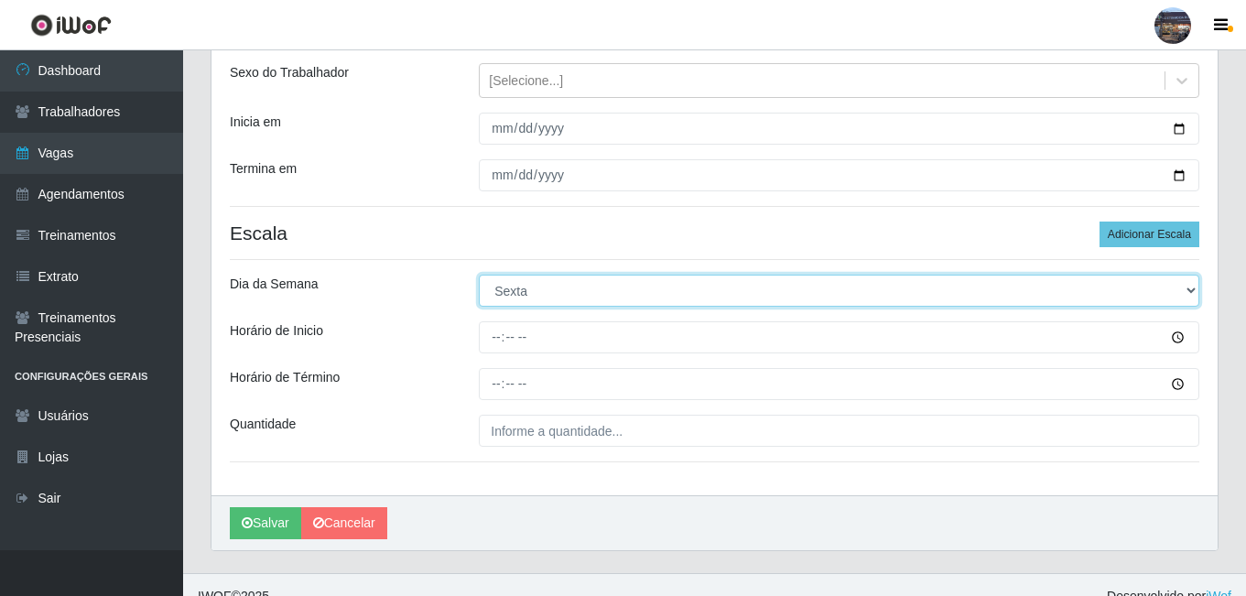
scroll to position [229, 0]
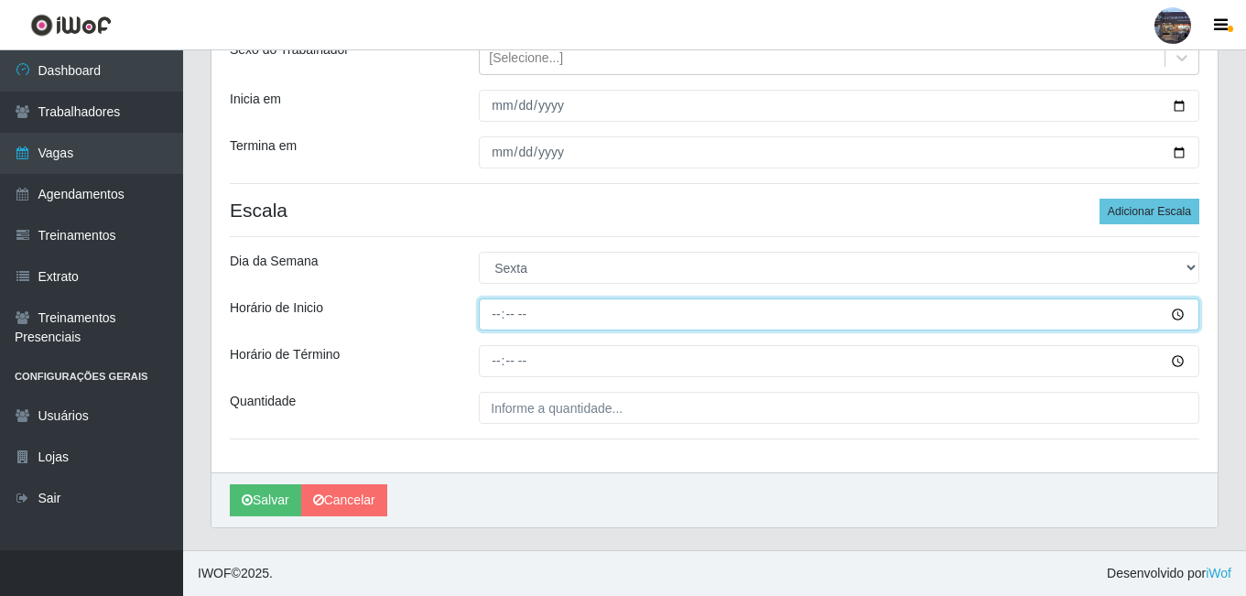
click at [495, 310] on input "Horário de Inicio" at bounding box center [839, 315] width 721 height 32
type input "07:00"
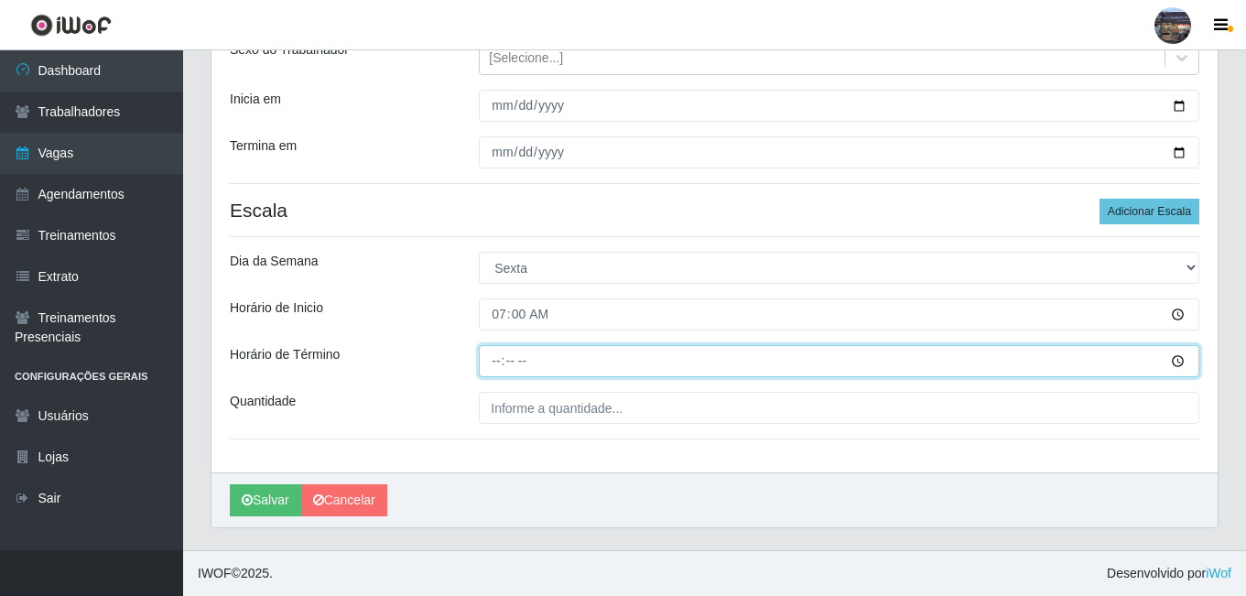
click at [497, 357] on input "Horário de Término" at bounding box center [839, 361] width 721 height 32
type input "13:00"
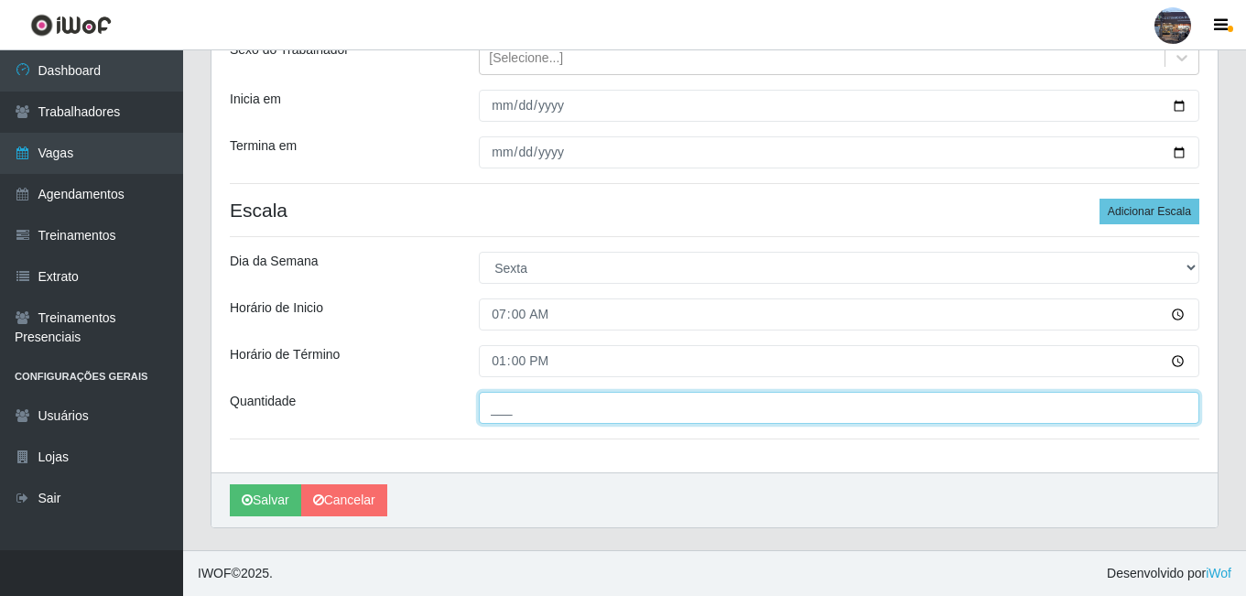
click at [589, 407] on input "___" at bounding box center [839, 408] width 721 height 32
type input "1__"
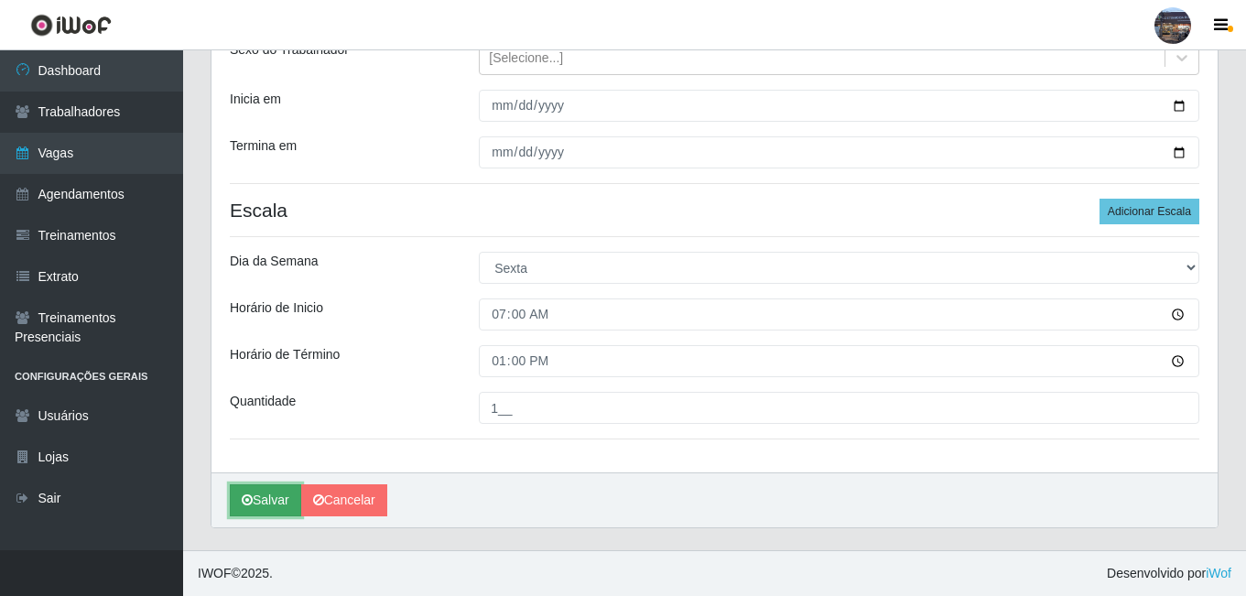
click at [236, 503] on button "Salvar" at bounding box center [265, 500] width 71 height 32
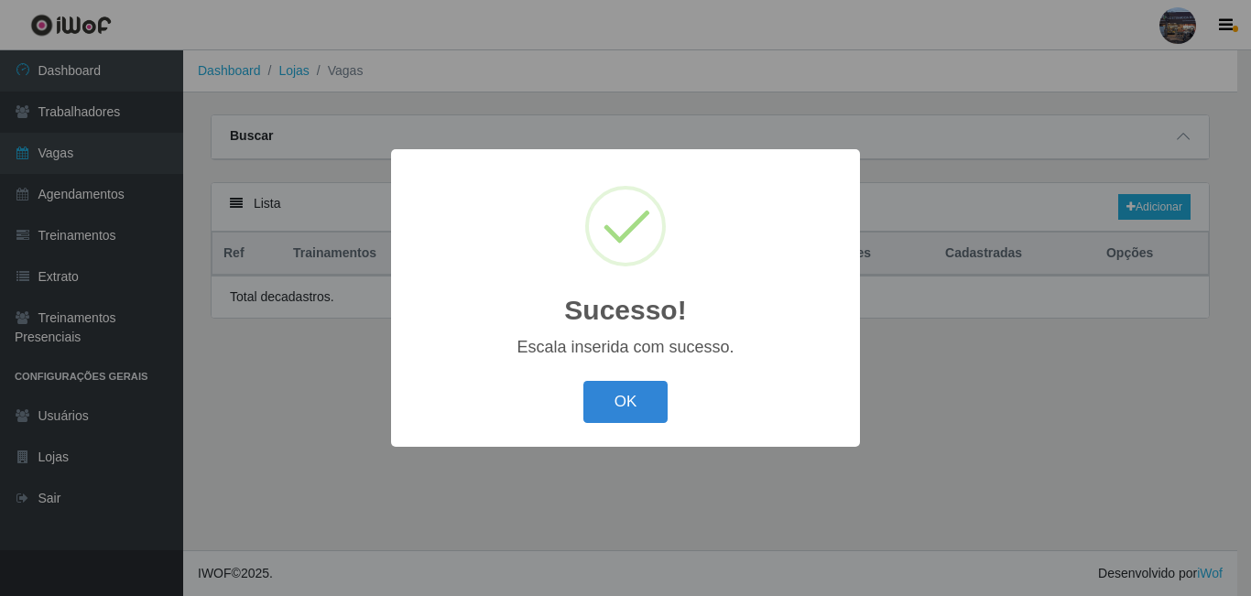
click at [278, 494] on div "Sucesso! × Escala inserida com sucesso. OK Cancel" at bounding box center [625, 298] width 1251 height 596
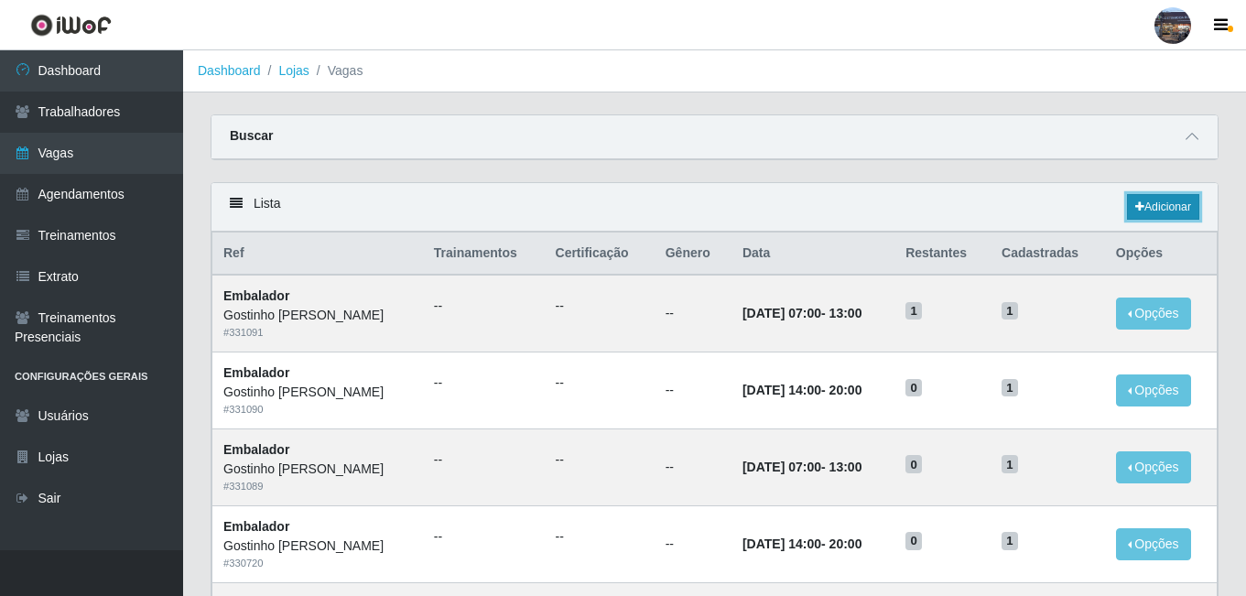
click at [1156, 206] on link "Adicionar" at bounding box center [1163, 207] width 72 height 26
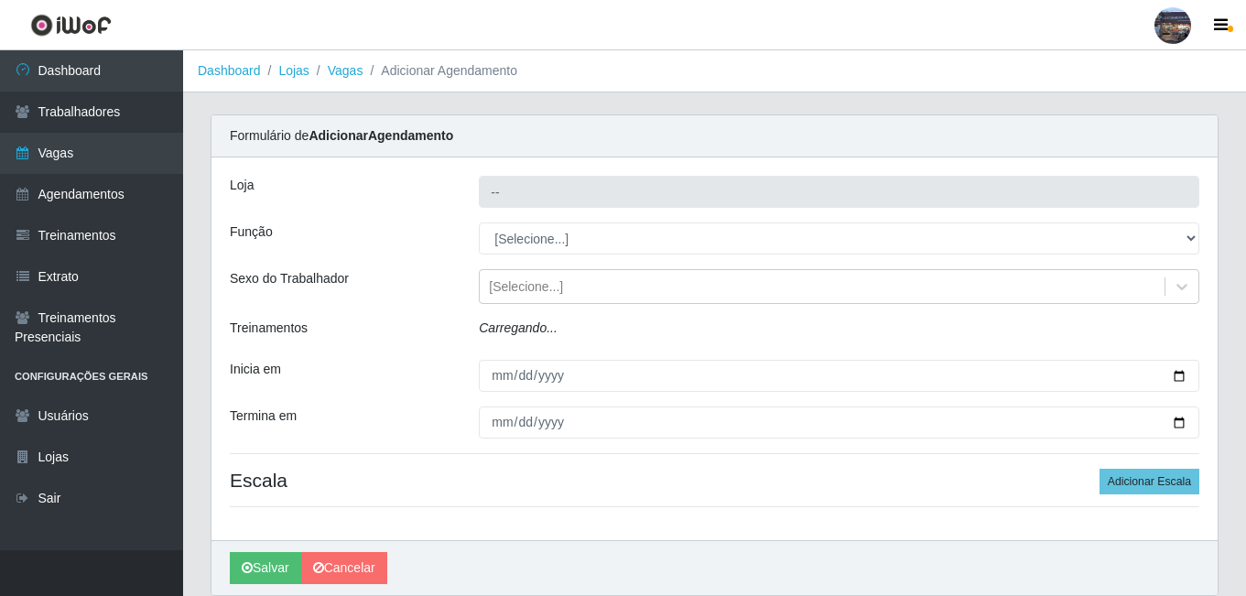
type input "Gostinho [PERSON_NAME]"
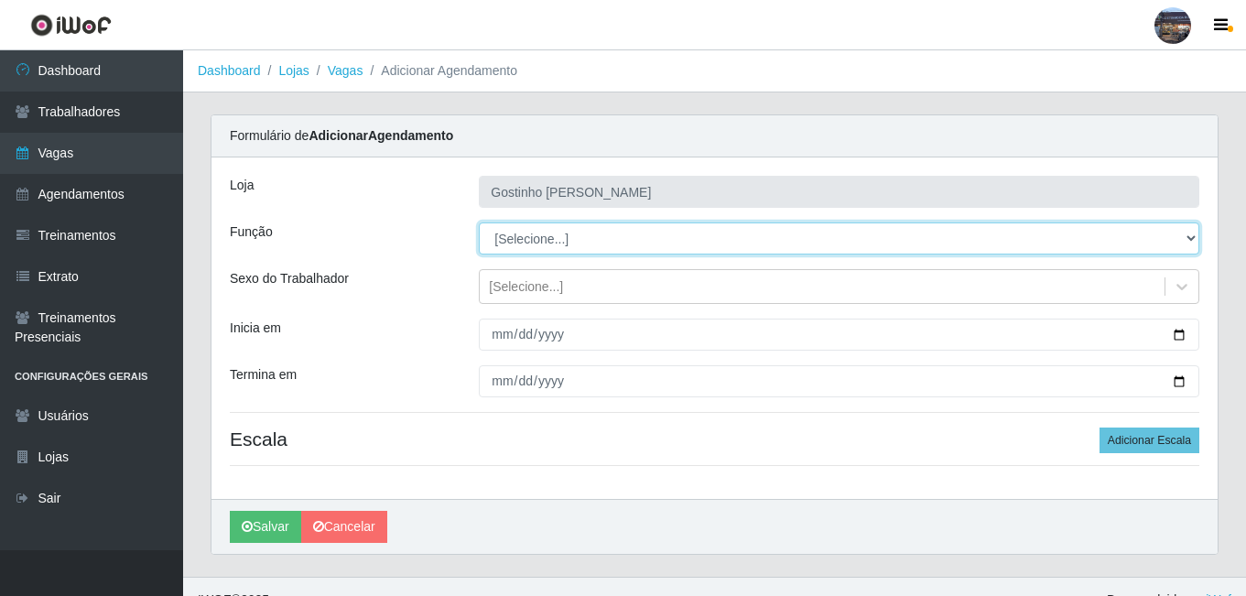
click at [518, 242] on select "[Selecione...] ASG ASG + ASG ++ Embalador Embalador + Embalador ++ Operador de …" at bounding box center [839, 239] width 721 height 32
select select "1"
click at [479, 223] on select "[Selecione...] ASG ASG + ASG ++ Embalador Embalador + Embalador ++ Operador de …" at bounding box center [839, 239] width 721 height 32
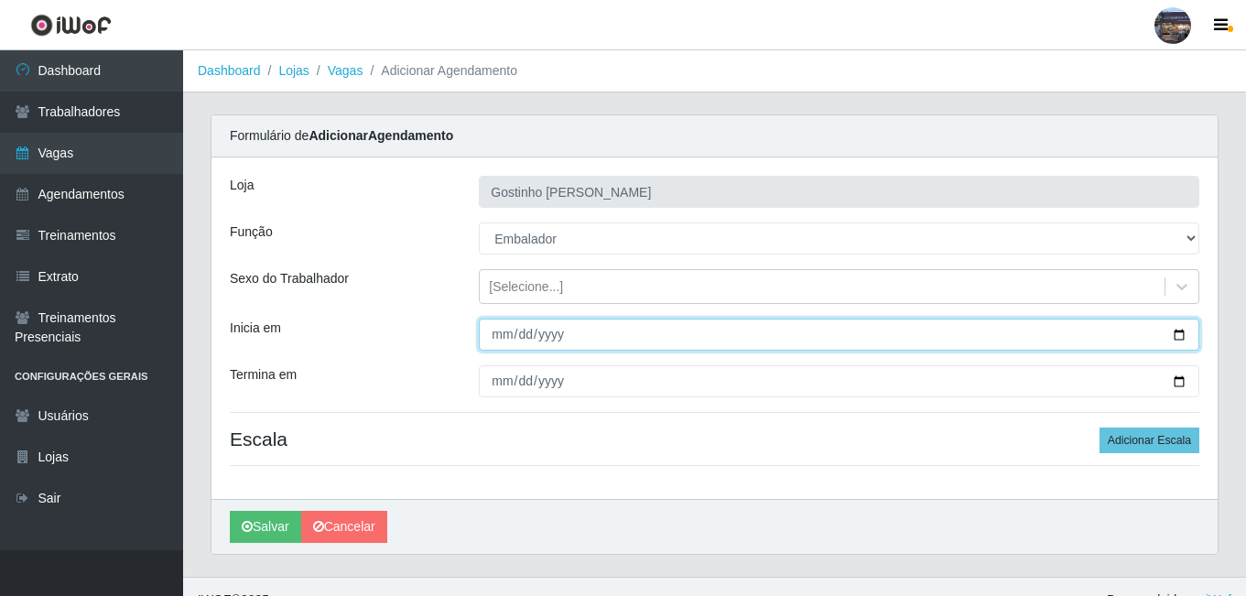
click at [1182, 343] on input "Inicia em" at bounding box center [839, 335] width 721 height 32
click at [1176, 332] on input "Inicia em" at bounding box center [839, 335] width 721 height 32
type input "[DATE]"
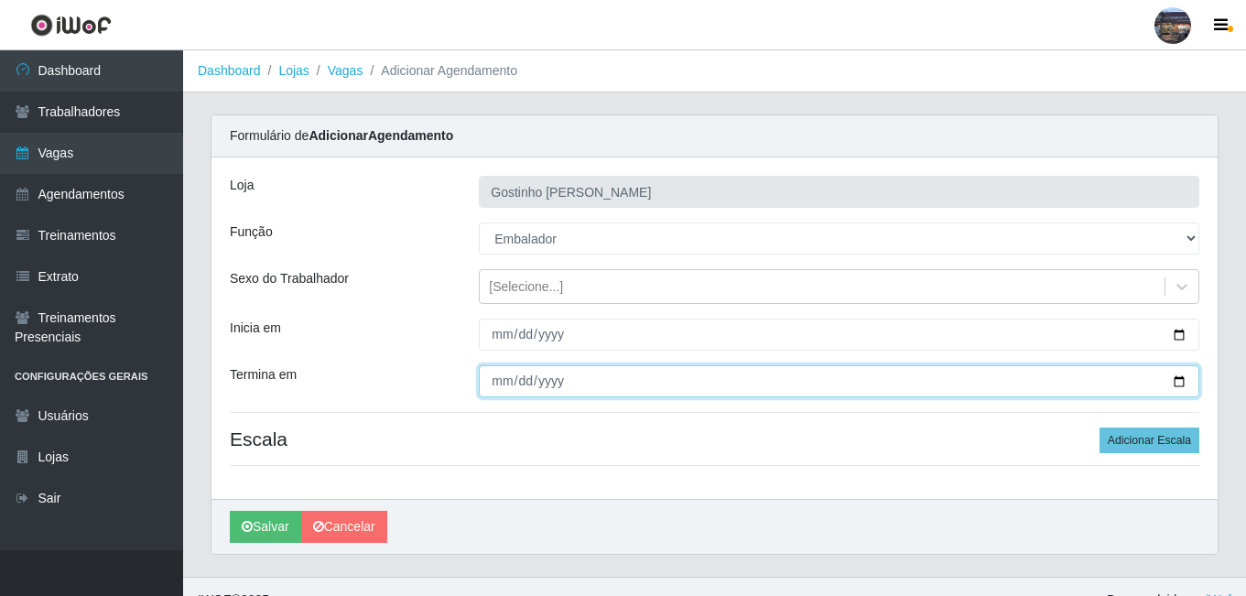
drag, startPoint x: 1186, startPoint y: 383, endPoint x: 1107, endPoint y: 343, distance: 88.1
click at [1183, 383] on input "Termina em" at bounding box center [839, 381] width 721 height 32
type input "[DATE]"
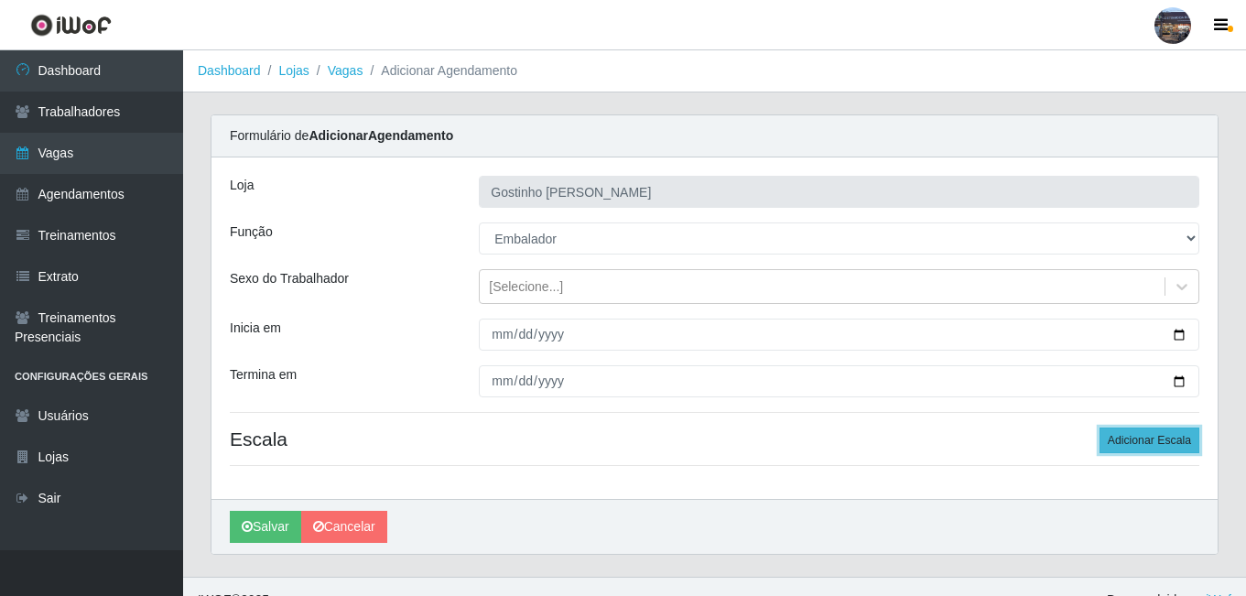
click at [1178, 450] on button "Adicionar Escala" at bounding box center [1150, 441] width 100 height 26
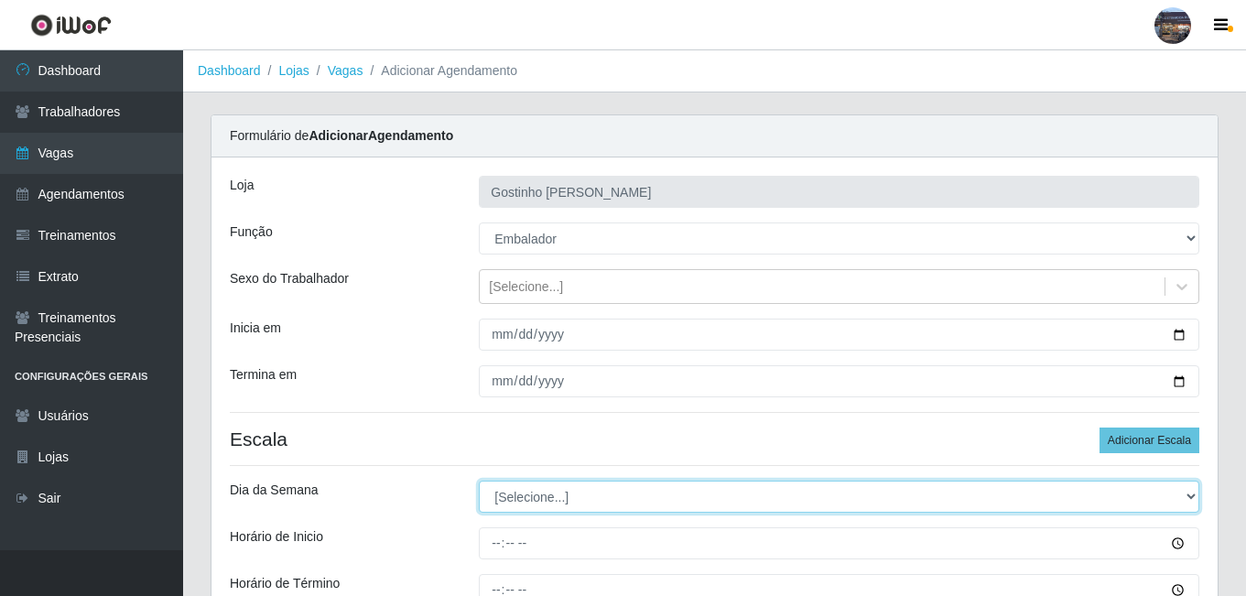
click at [531, 507] on select "[Selecione...] Segunda Terça Quarta Quinta Sexta Sábado Domingo" at bounding box center [839, 497] width 721 height 32
select select "5"
click at [479, 481] on select "[Selecione...] Segunda Terça Quarta Quinta Sexta Sábado Domingo" at bounding box center [839, 497] width 721 height 32
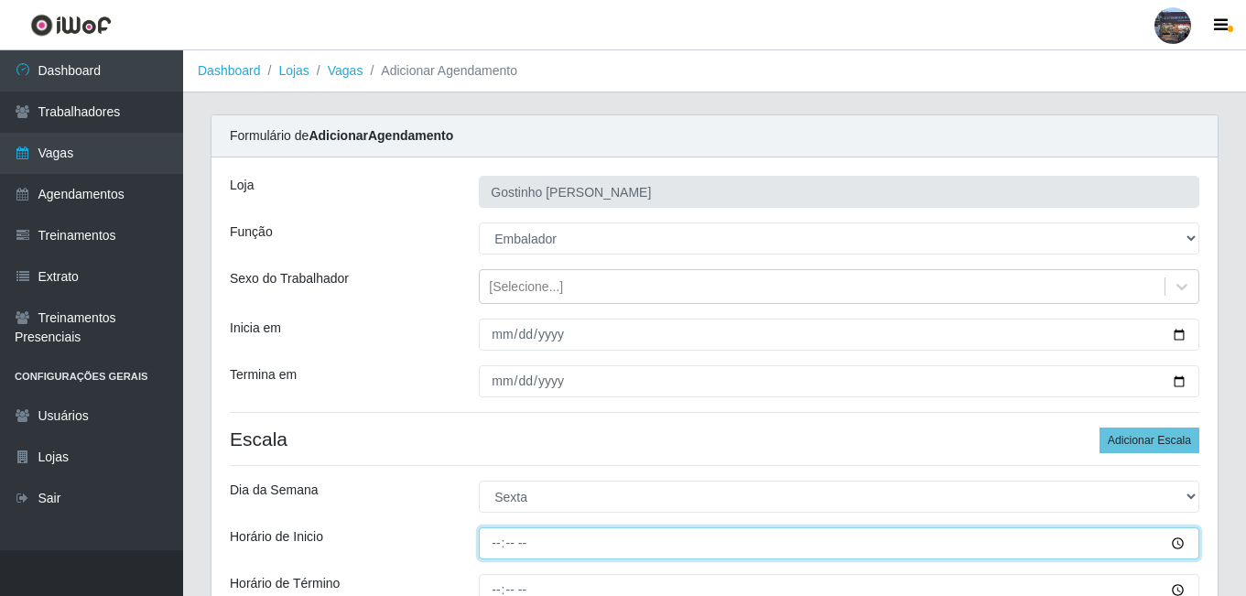
click at [502, 531] on input "Horário de Inicio" at bounding box center [839, 543] width 721 height 32
type input "14:00"
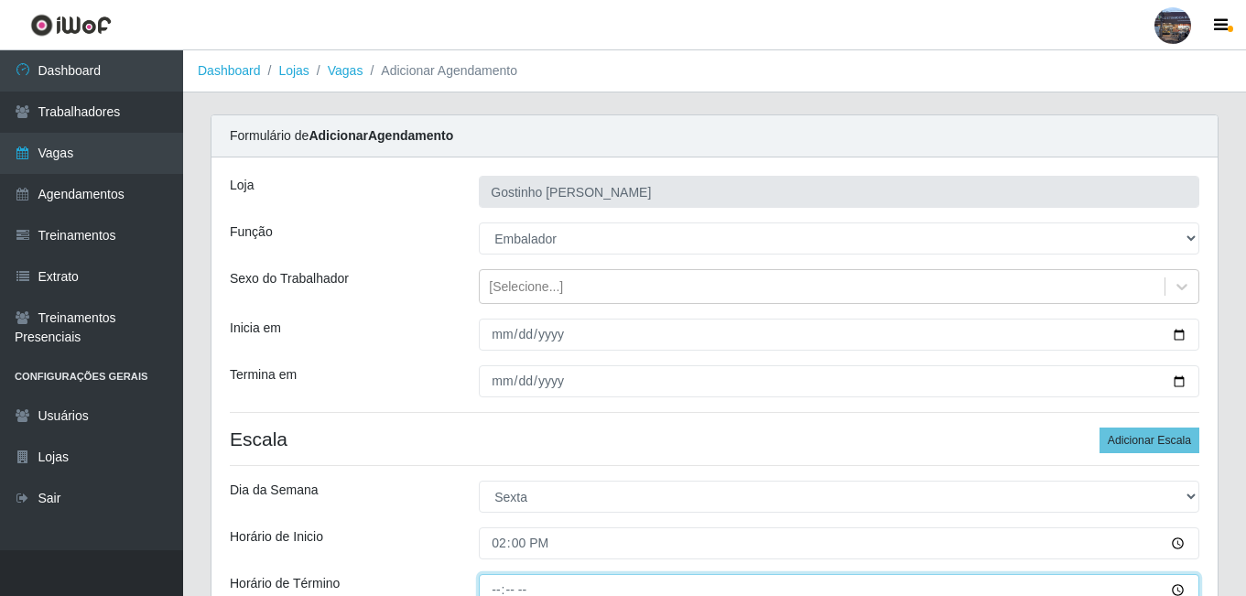
click at [499, 589] on input "Horário de Término" at bounding box center [839, 590] width 721 height 32
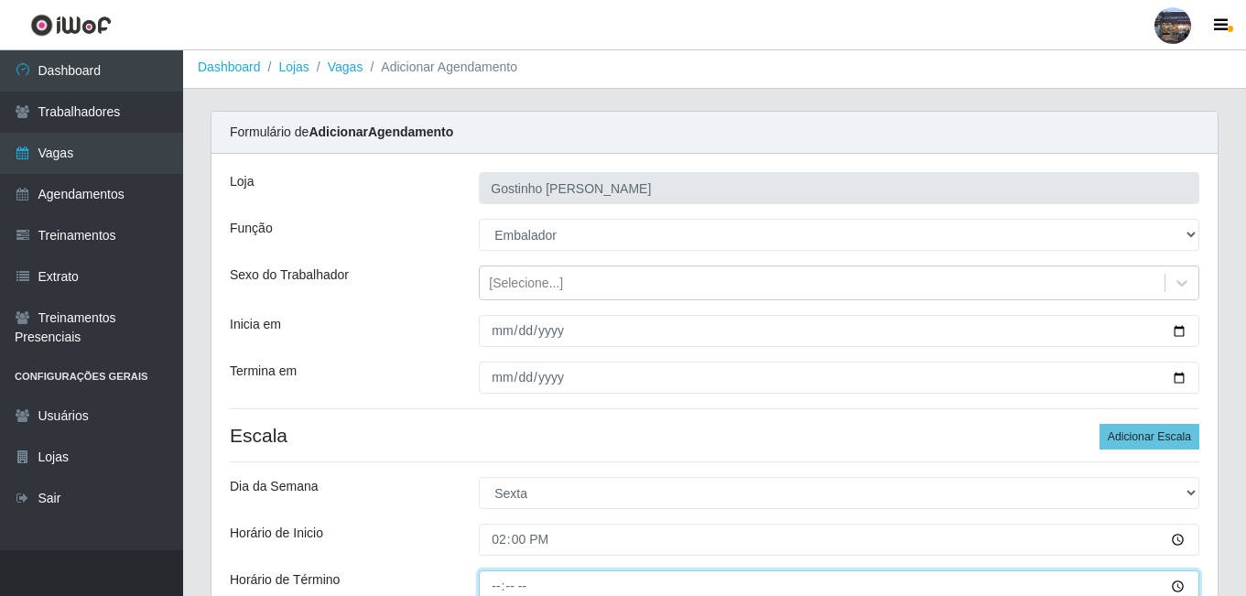
type input "20:00"
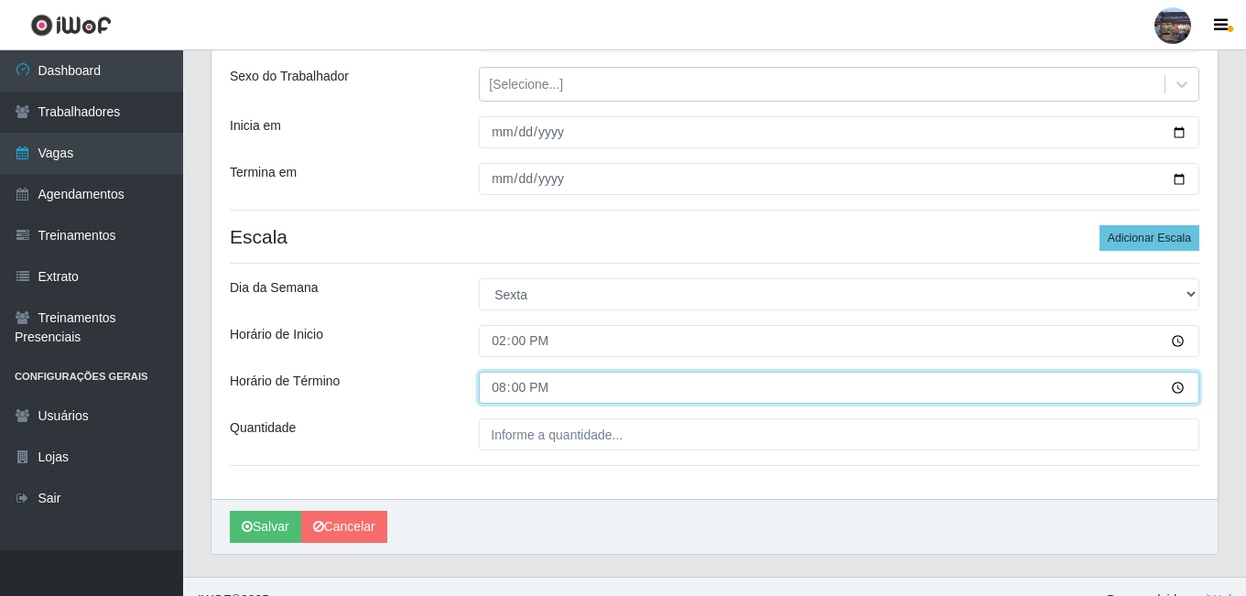
scroll to position [229, 0]
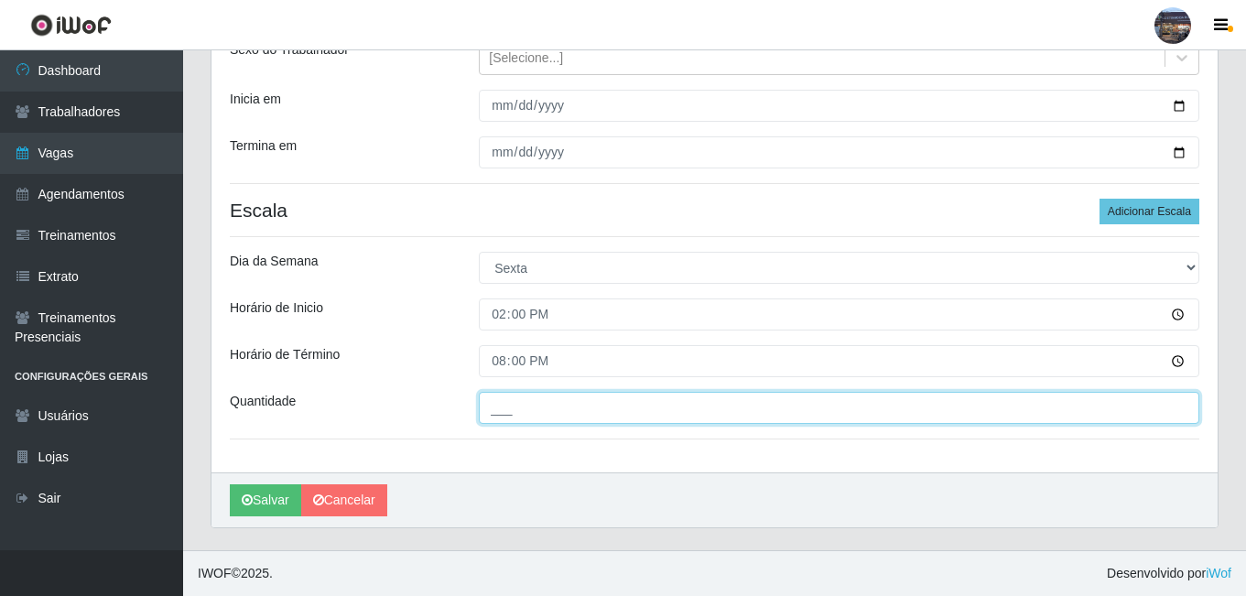
click at [516, 422] on input "___" at bounding box center [839, 408] width 721 height 32
type input "1__"
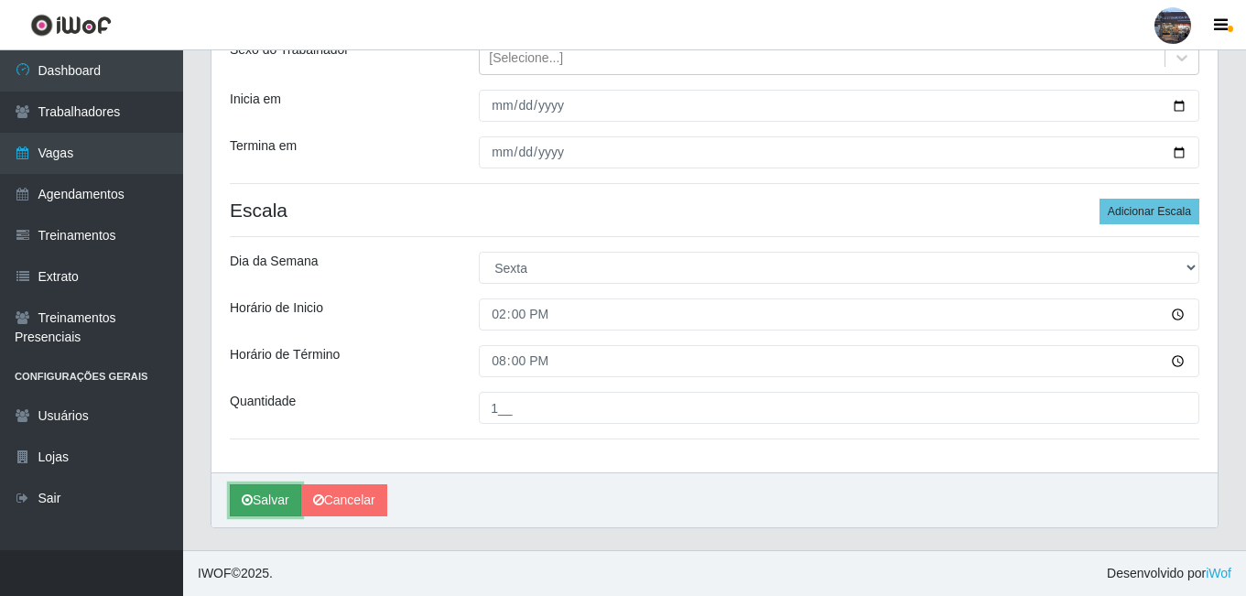
click at [270, 487] on button "Salvar" at bounding box center [265, 500] width 71 height 32
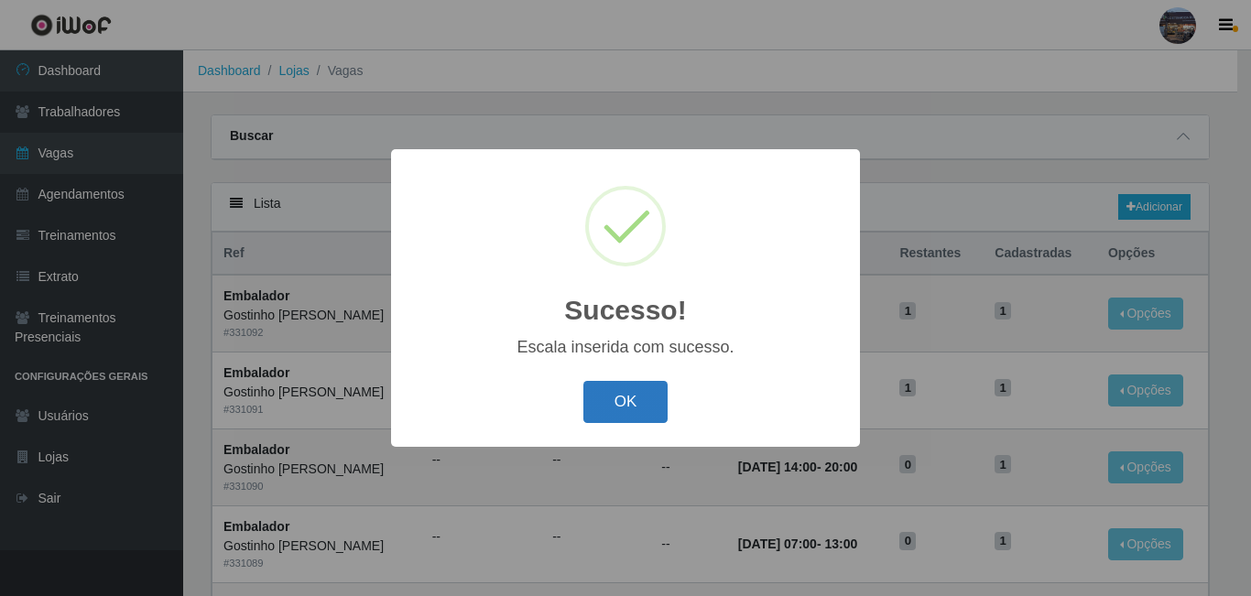
click at [630, 400] on button "OK" at bounding box center [625, 402] width 85 height 43
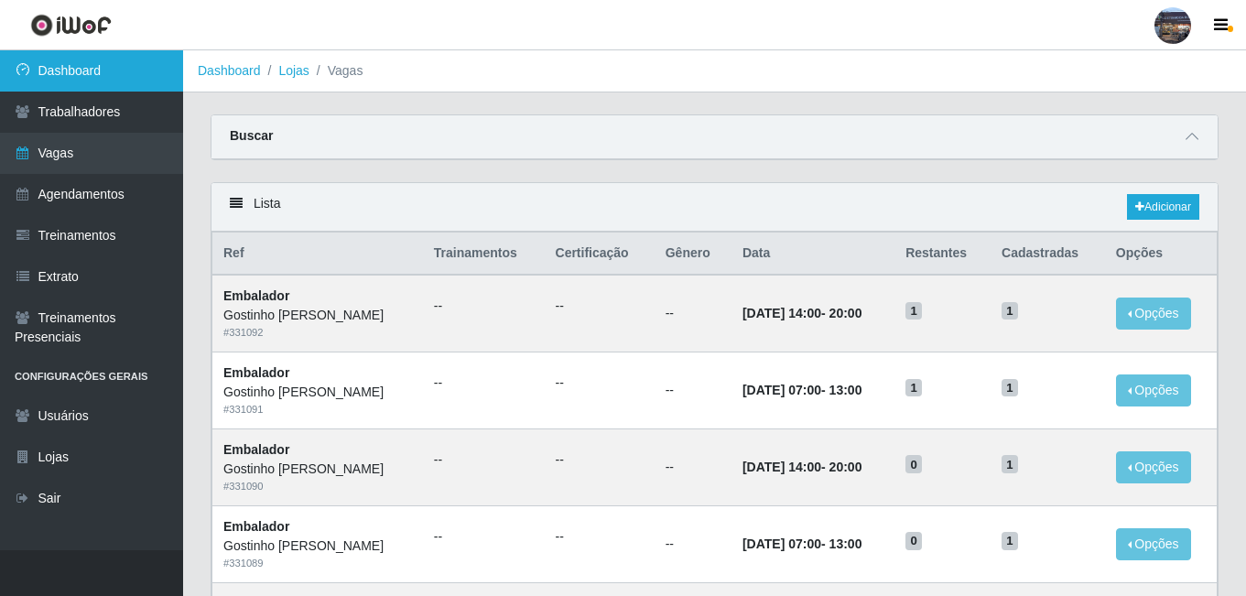
click at [75, 81] on link "Dashboard" at bounding box center [91, 70] width 183 height 41
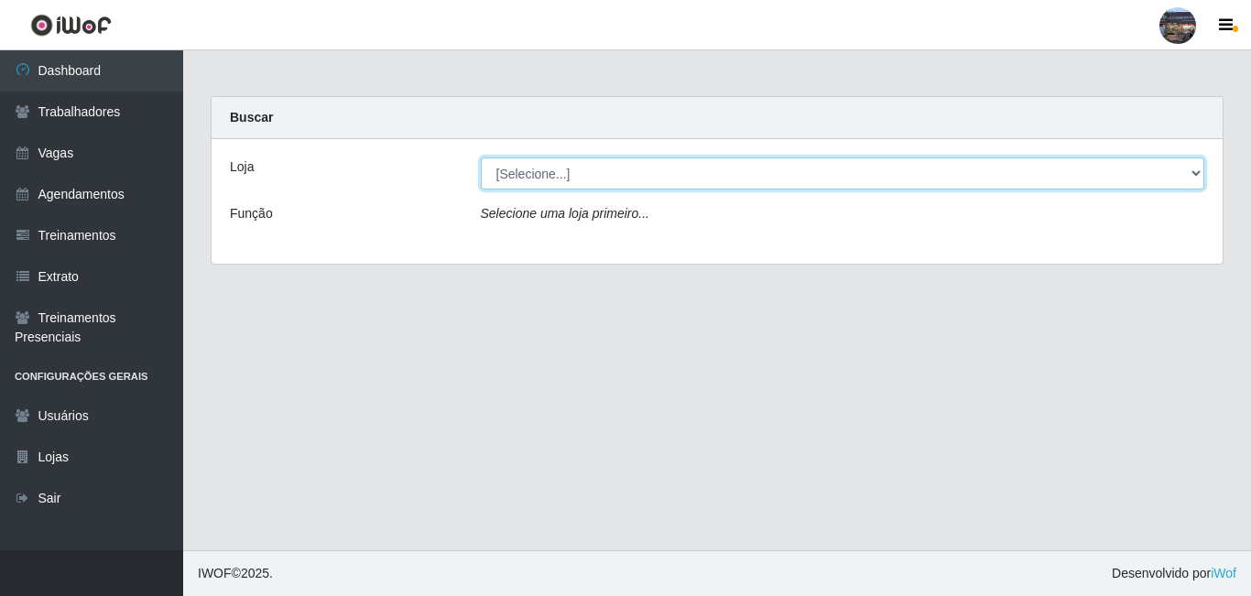
click at [587, 179] on select "[Selecione...] Gostinho [PERSON_NAME]" at bounding box center [843, 174] width 724 height 32
select select "303"
click at [481, 158] on select "[Selecione...] Gostinho [PERSON_NAME]" at bounding box center [843, 174] width 724 height 32
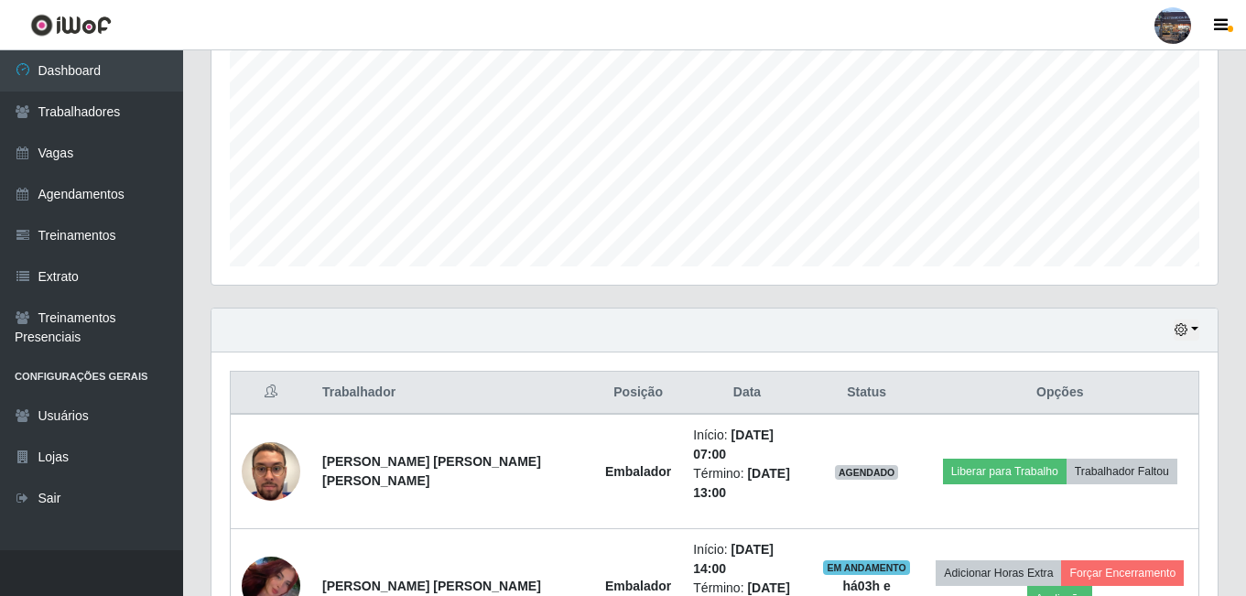
scroll to position [484, 0]
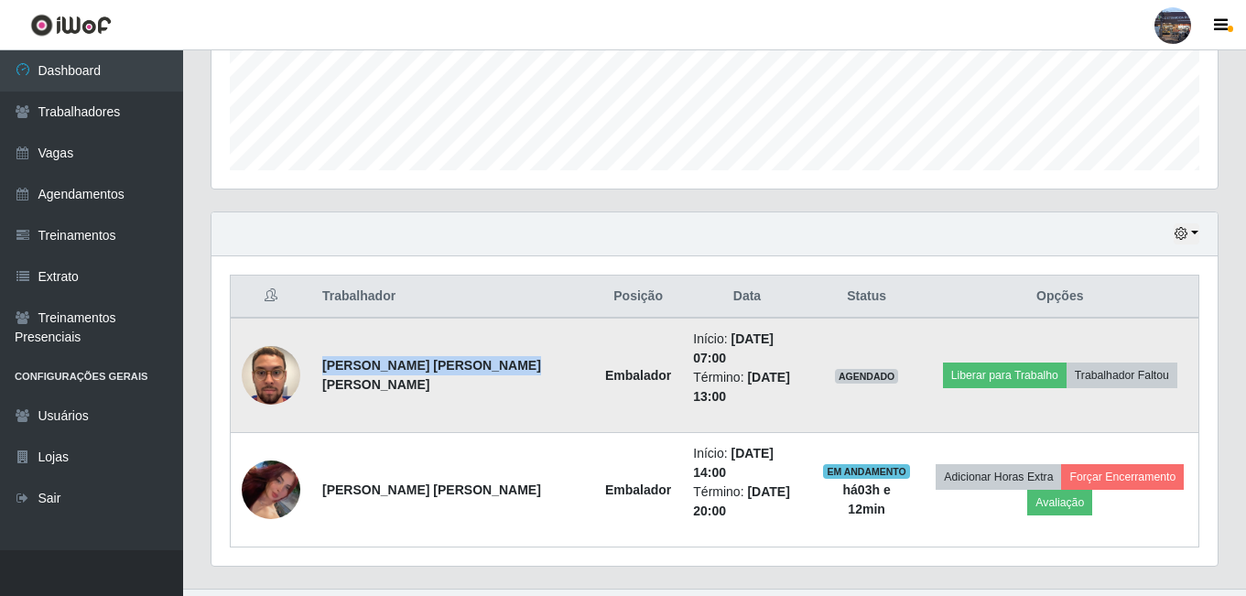
drag, startPoint x: 365, startPoint y: 386, endPoint x: 318, endPoint y: 339, distance: 66.7
click at [323, 352] on td "[PERSON_NAME] [PERSON_NAME] [PERSON_NAME]" at bounding box center [452, 375] width 283 height 115
copy strong "[PERSON_NAME] [PERSON_NAME] [PERSON_NAME]"
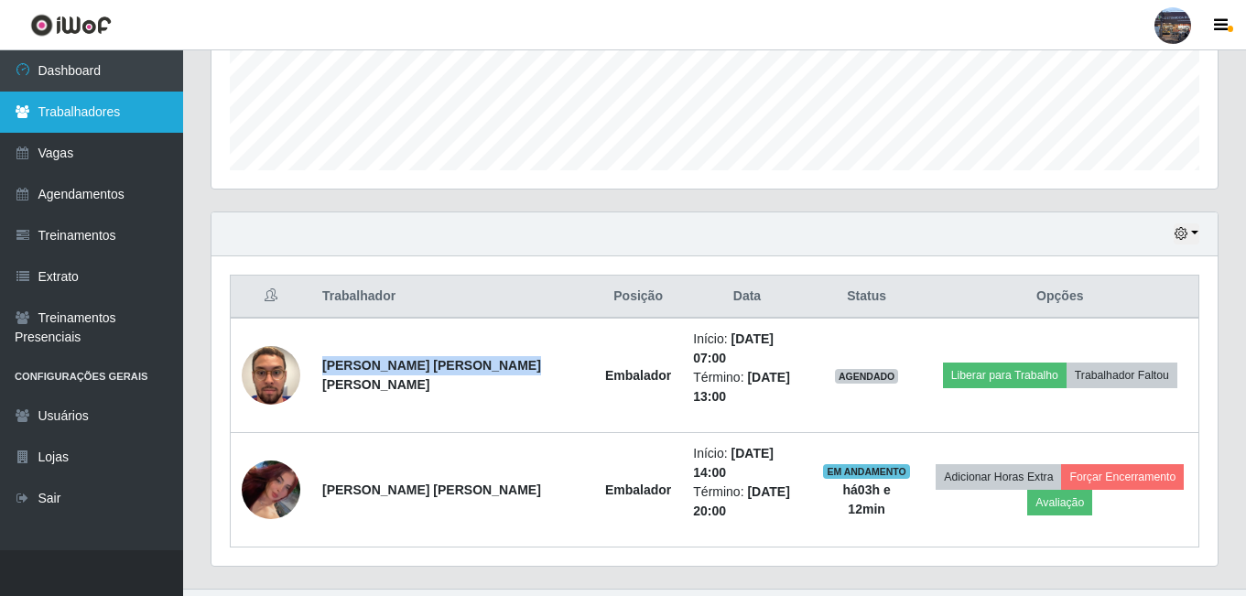
click at [97, 103] on link "Trabalhadores" at bounding box center [91, 112] width 183 height 41
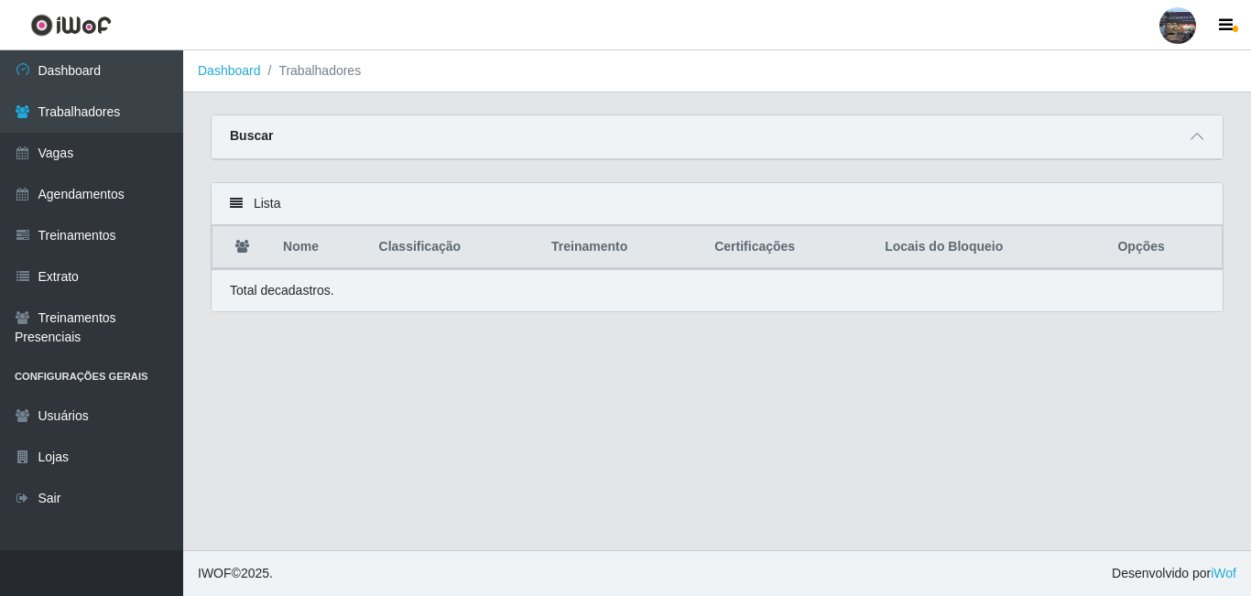
click at [1202, 150] on div "Buscar" at bounding box center [717, 137] width 1011 height 44
click at [1203, 138] on span at bounding box center [1197, 136] width 22 height 21
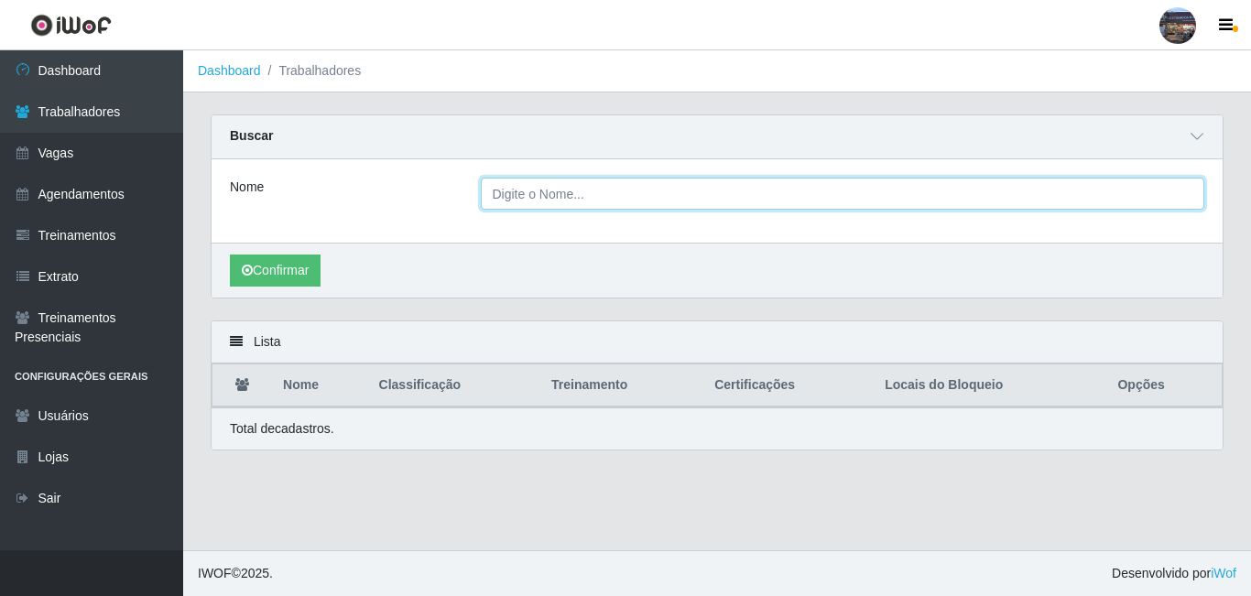
click at [637, 187] on input "Nome" at bounding box center [843, 194] width 724 height 32
paste input "[PERSON_NAME] [PERSON_NAME] [PERSON_NAME]"
type input "[PERSON_NAME] [PERSON_NAME] [PERSON_NAME]"
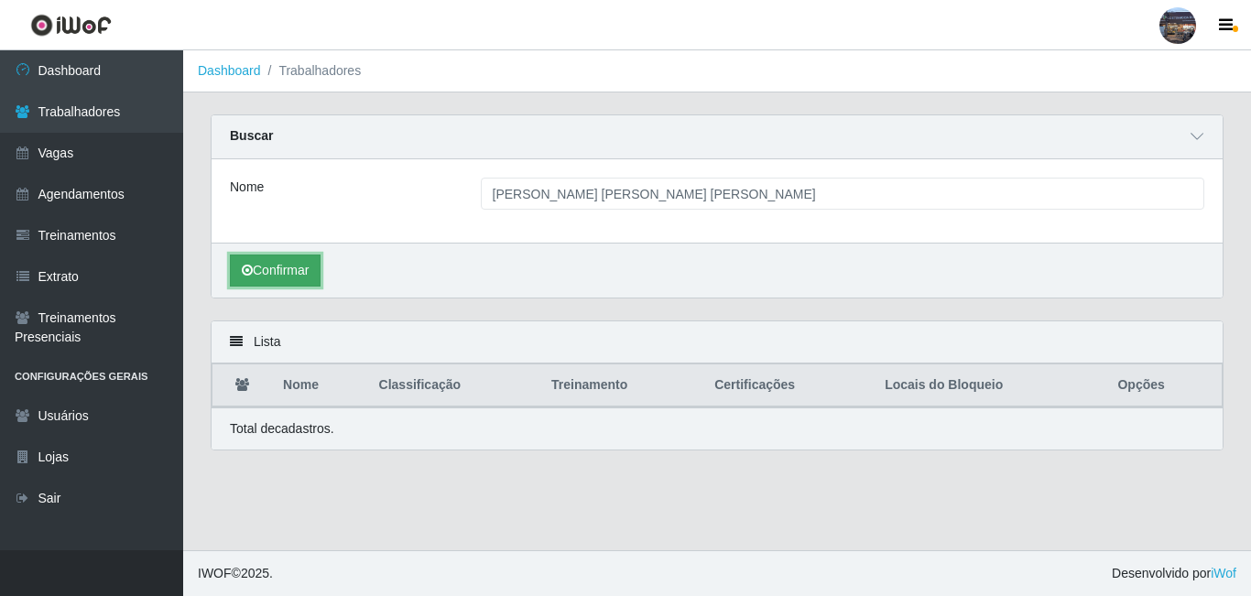
drag, startPoint x: 300, startPoint y: 278, endPoint x: 343, endPoint y: 280, distance: 43.1
click at [299, 278] on button "Confirmar" at bounding box center [275, 271] width 91 height 32
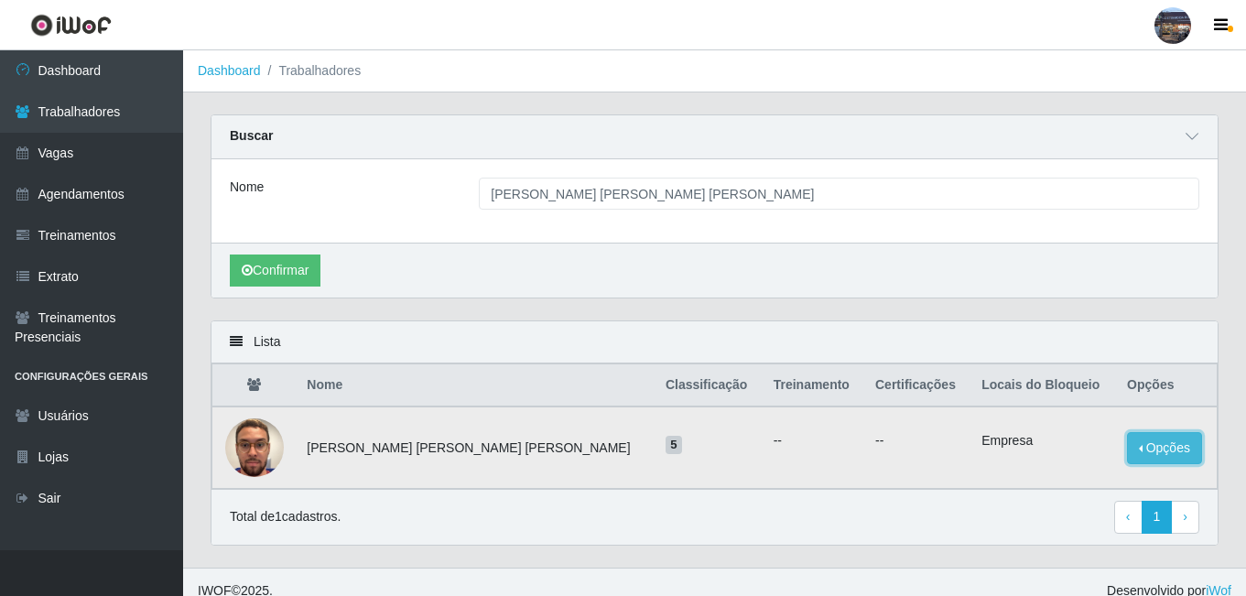
click at [1158, 463] on button "Opções" at bounding box center [1164, 448] width 75 height 32
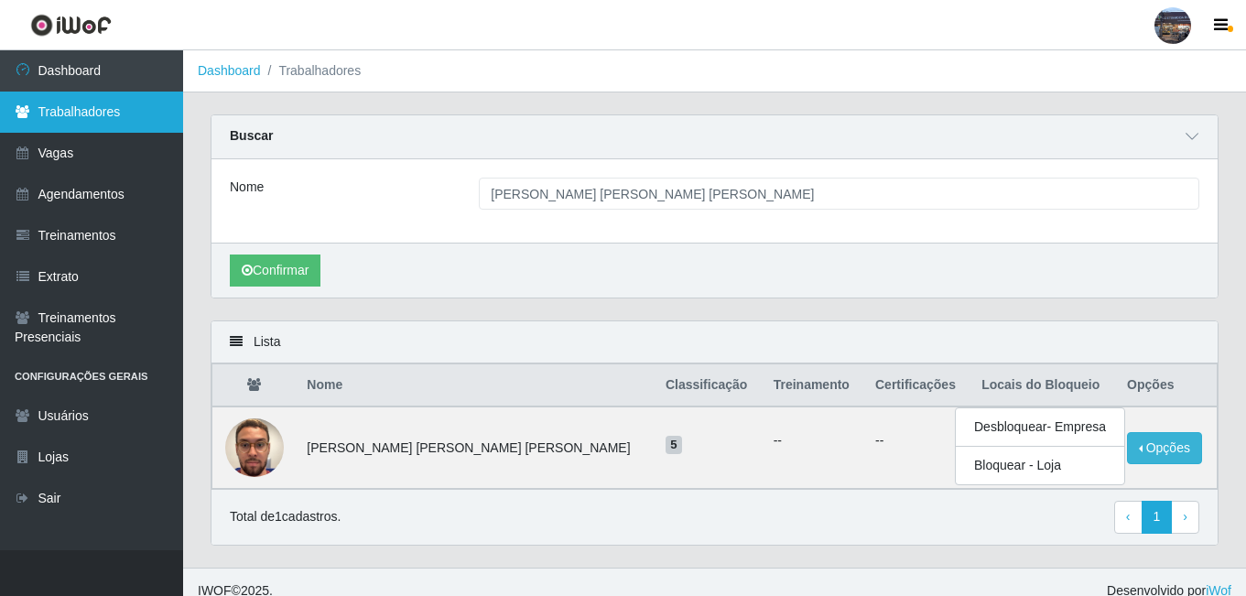
click at [111, 104] on link "Trabalhadores" at bounding box center [91, 112] width 183 height 41
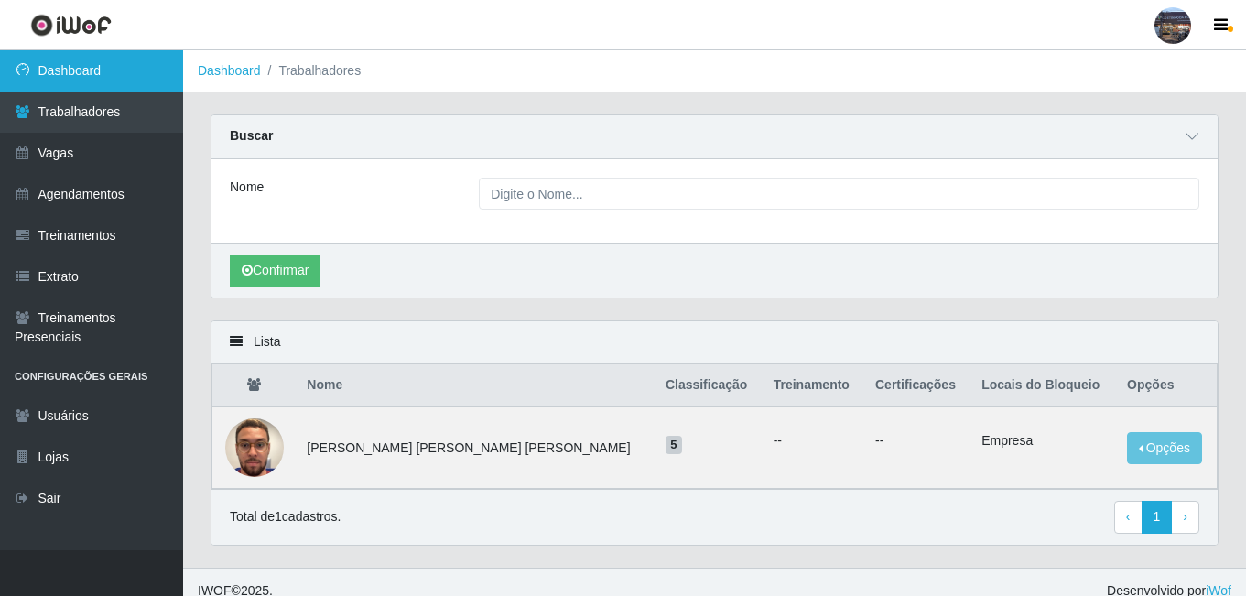
click at [99, 73] on link "Dashboard" at bounding box center [91, 70] width 183 height 41
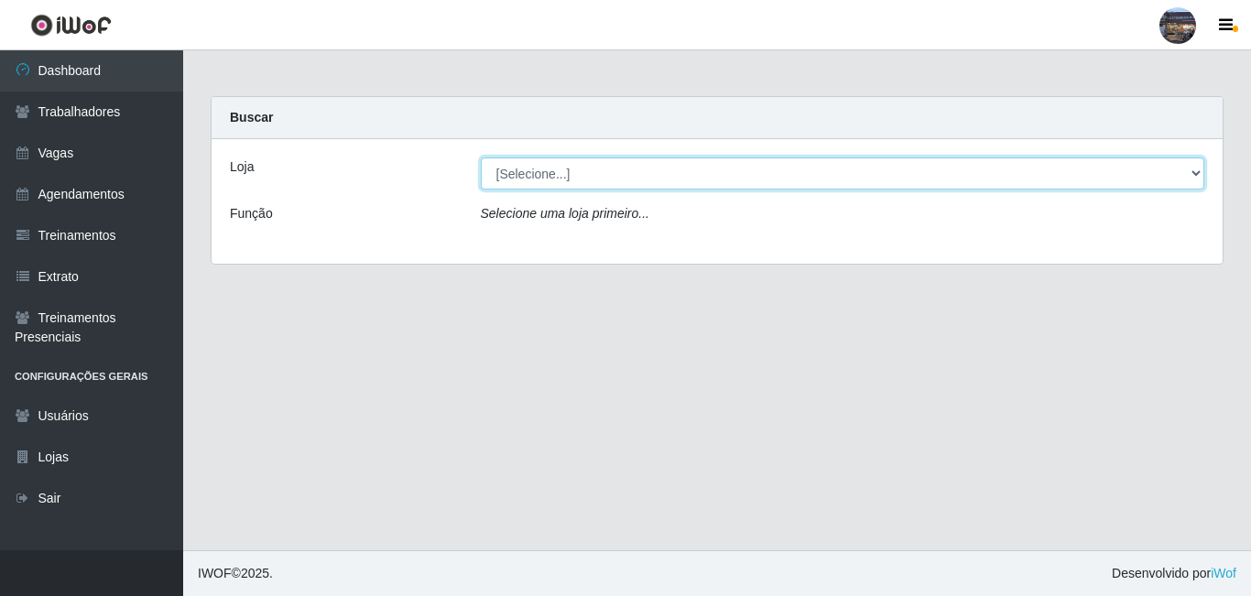
click at [663, 170] on select "[Selecione...] Gostinho [PERSON_NAME]" at bounding box center [843, 174] width 724 height 32
select select "303"
click at [481, 158] on select "[Selecione...] Gostinho [PERSON_NAME]" at bounding box center [843, 174] width 724 height 32
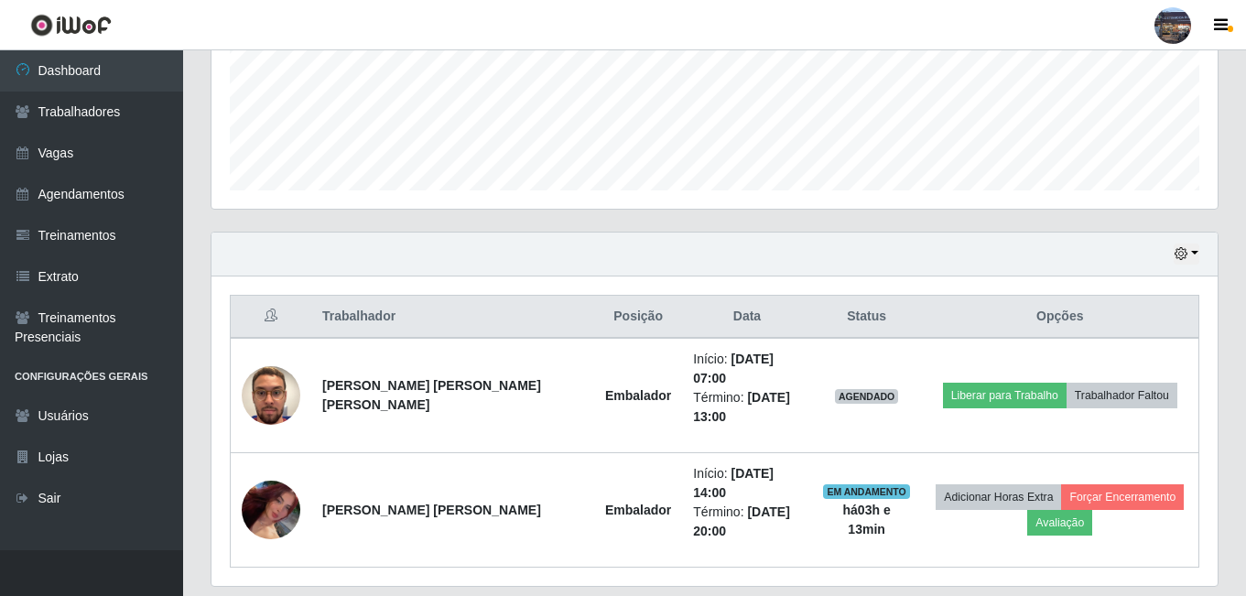
scroll to position [484, 0]
